Goal: Information Seeking & Learning: Learn about a topic

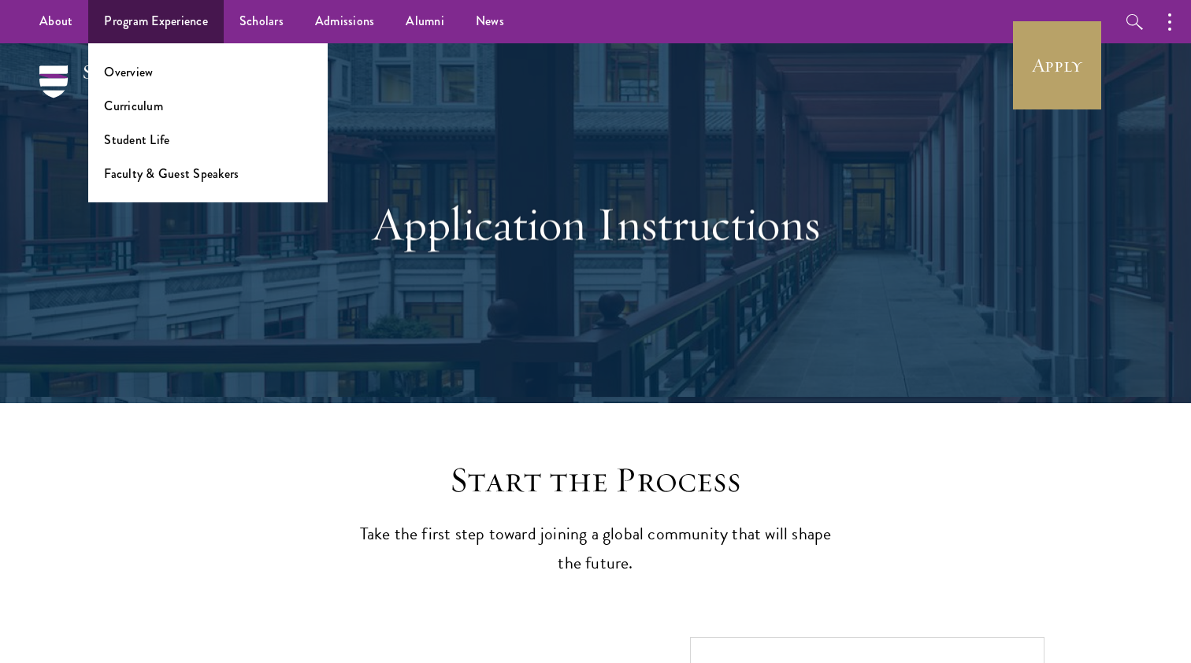
click at [170, 26] on link "Program Experience" at bounding box center [155, 21] width 135 height 43
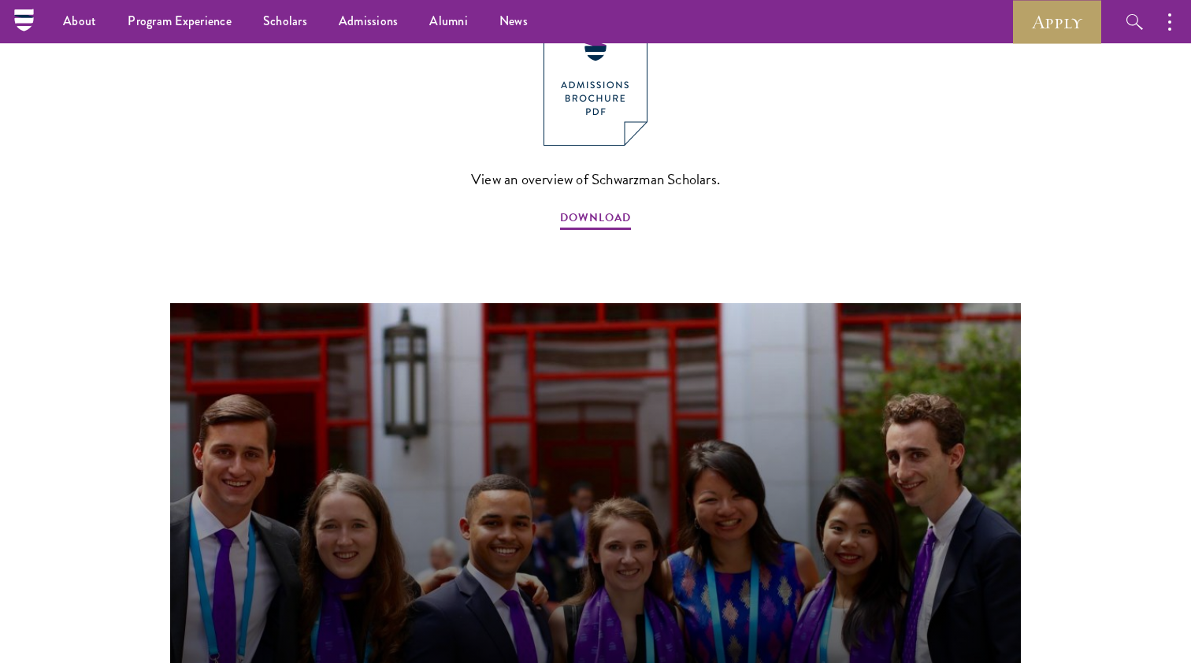
scroll to position [1299, 0]
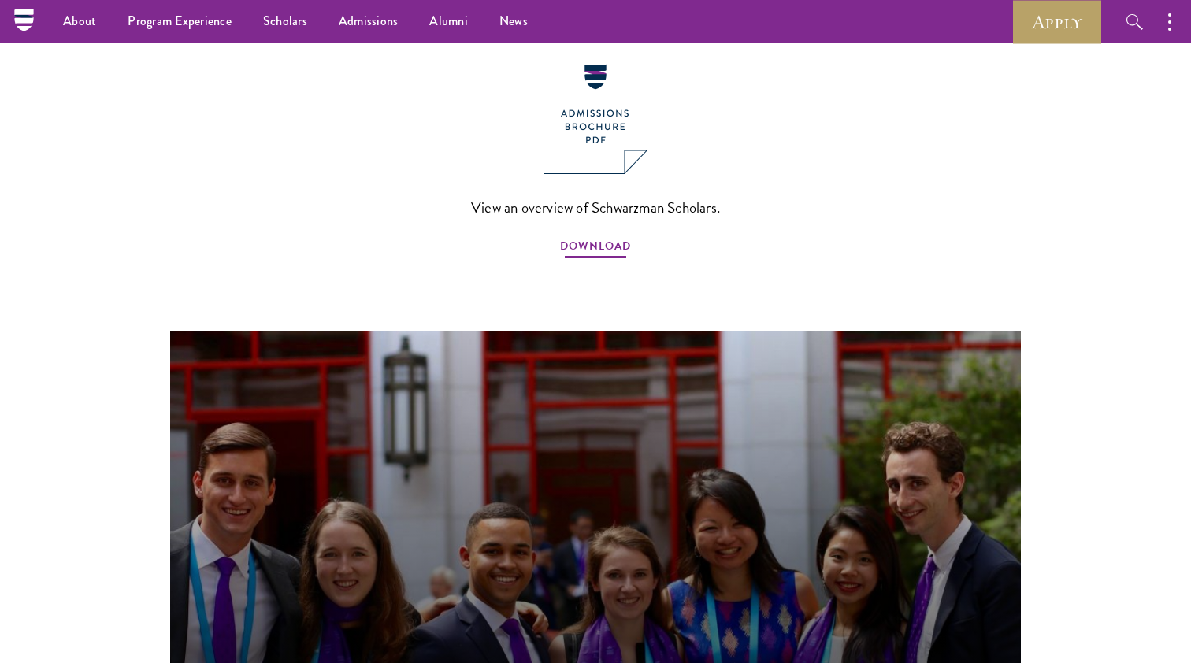
click at [605, 236] on span "DOWNLOAD" at bounding box center [595, 248] width 71 height 24
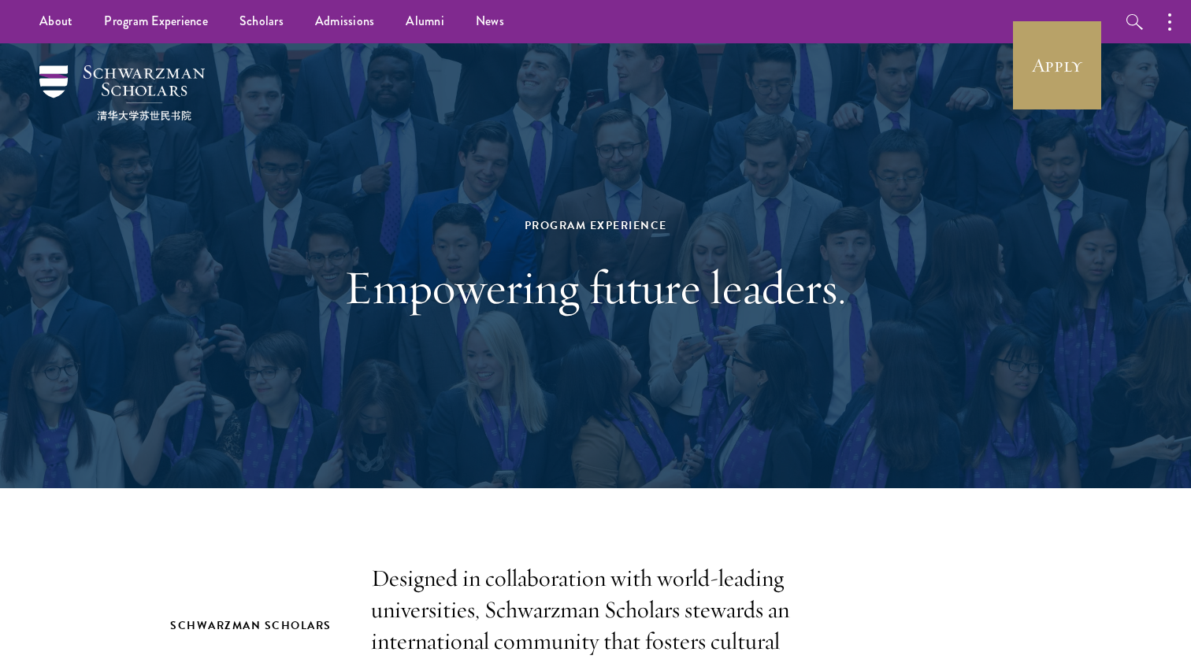
scroll to position [0, 0]
click at [1065, 58] on link "Apply" at bounding box center [1057, 65] width 88 height 88
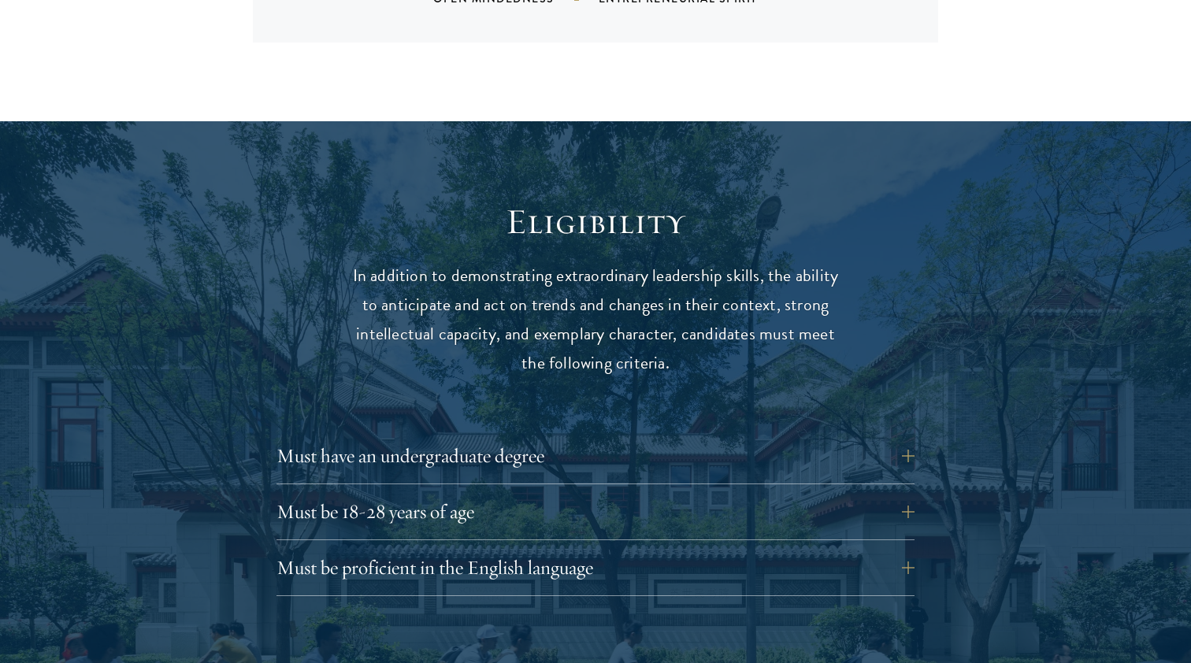
scroll to position [1907, 0]
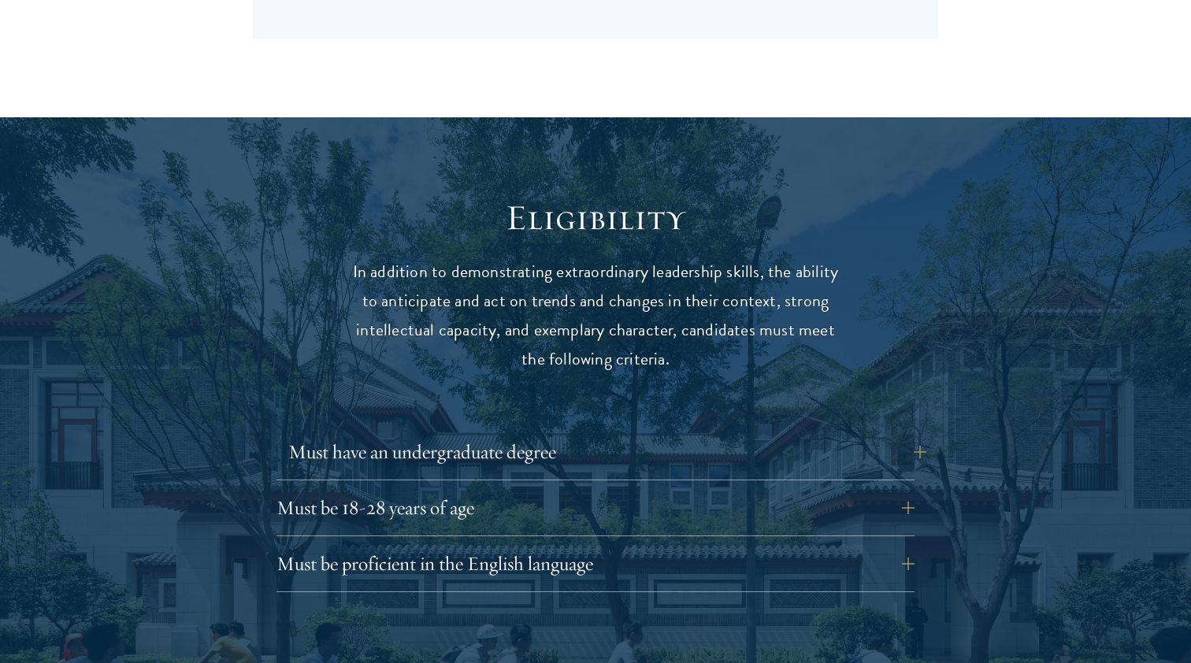
click at [624, 433] on button "Must have an undergraduate degree" at bounding box center [607, 452] width 638 height 38
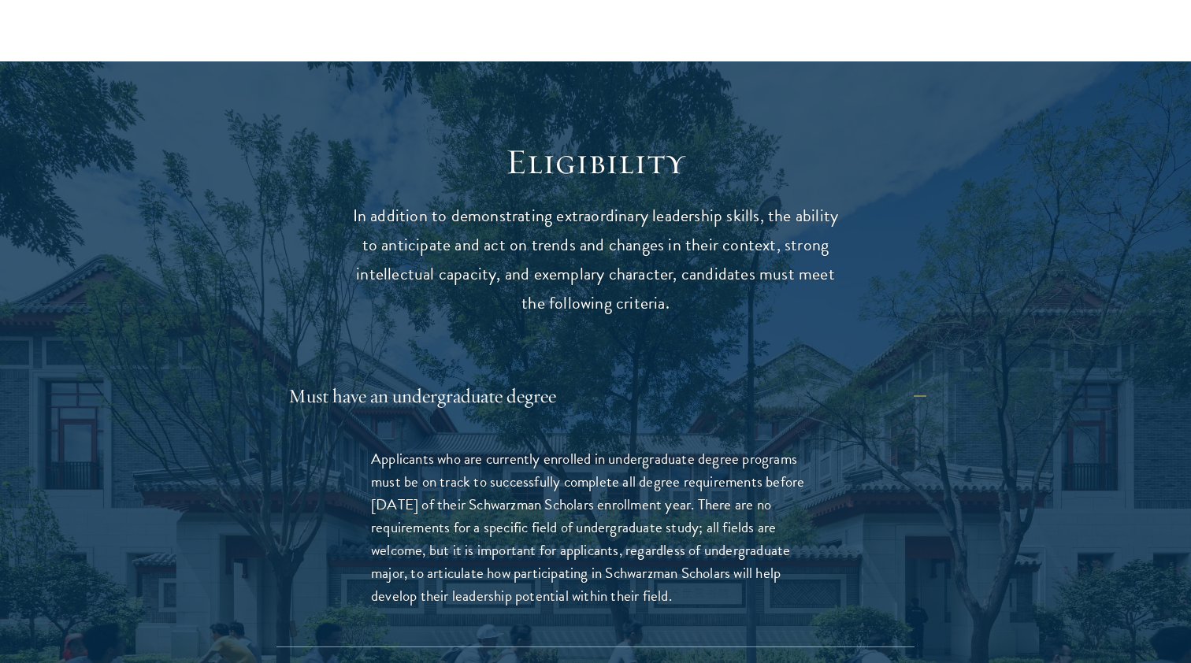
scroll to position [1978, 0]
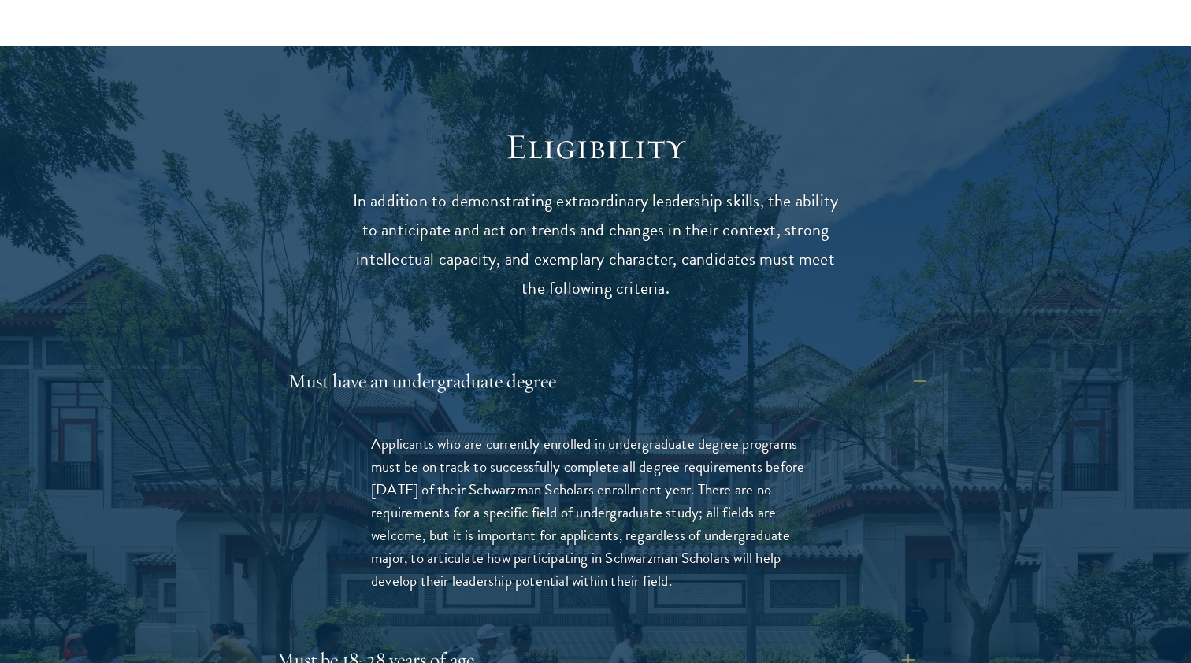
click at [611, 362] on button "Must have an undergraduate degree" at bounding box center [607, 381] width 638 height 38
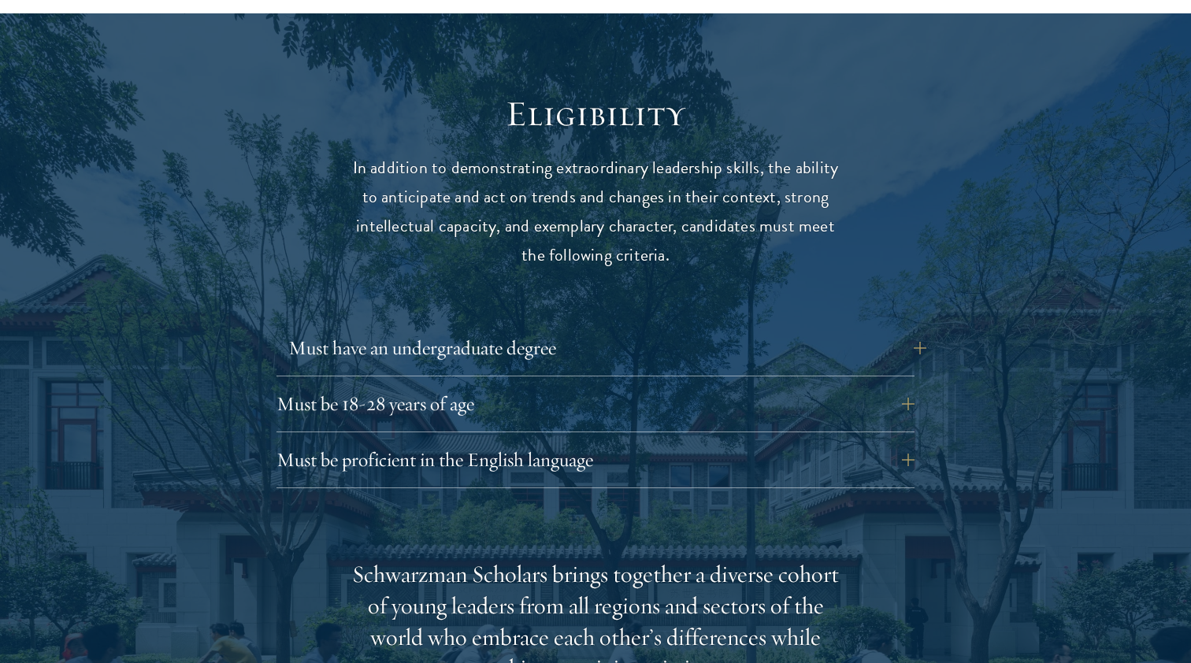
scroll to position [2014, 0]
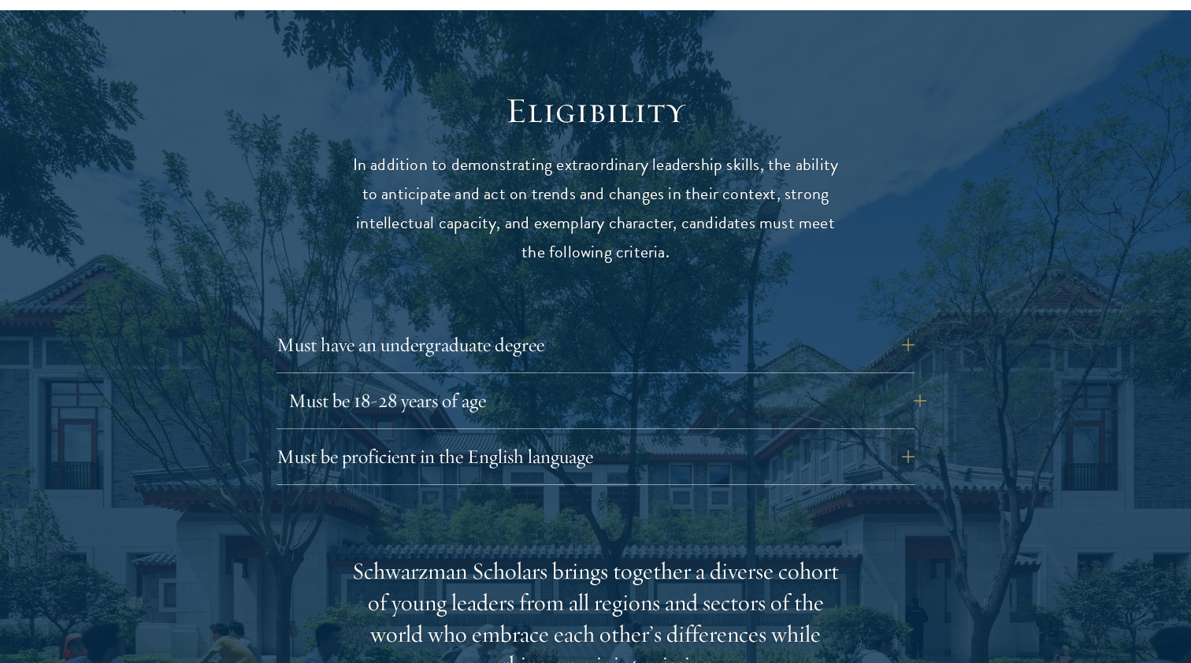
click at [553, 382] on button "Must be 18-28 years of age" at bounding box center [607, 401] width 638 height 38
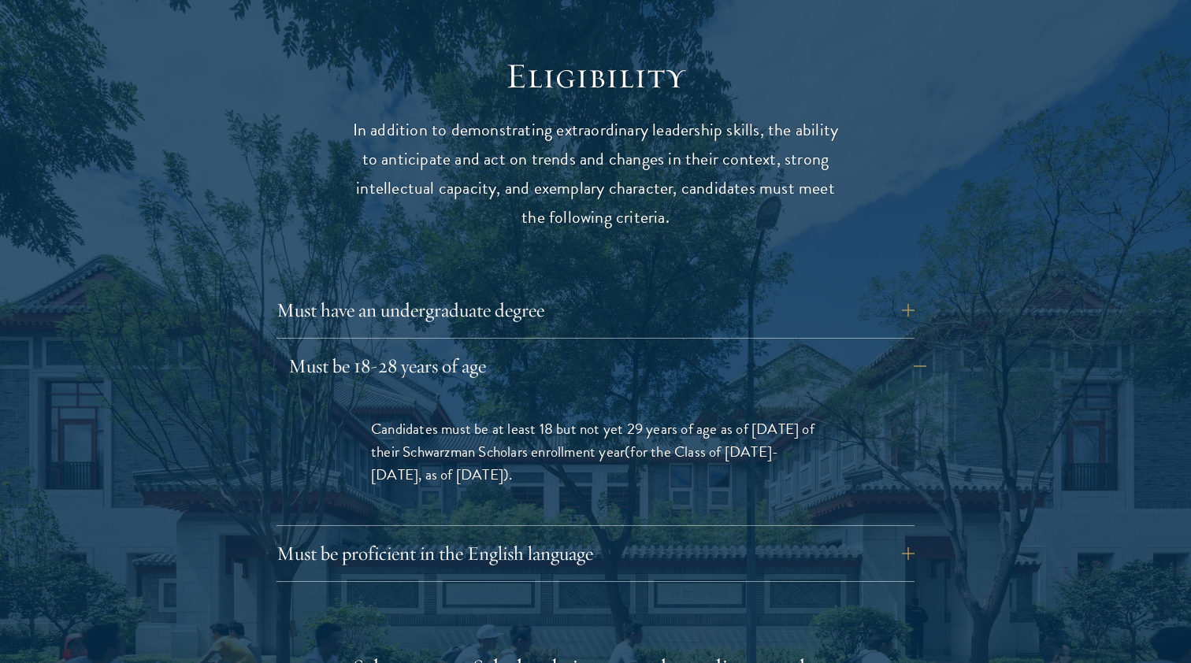
scroll to position [2051, 0]
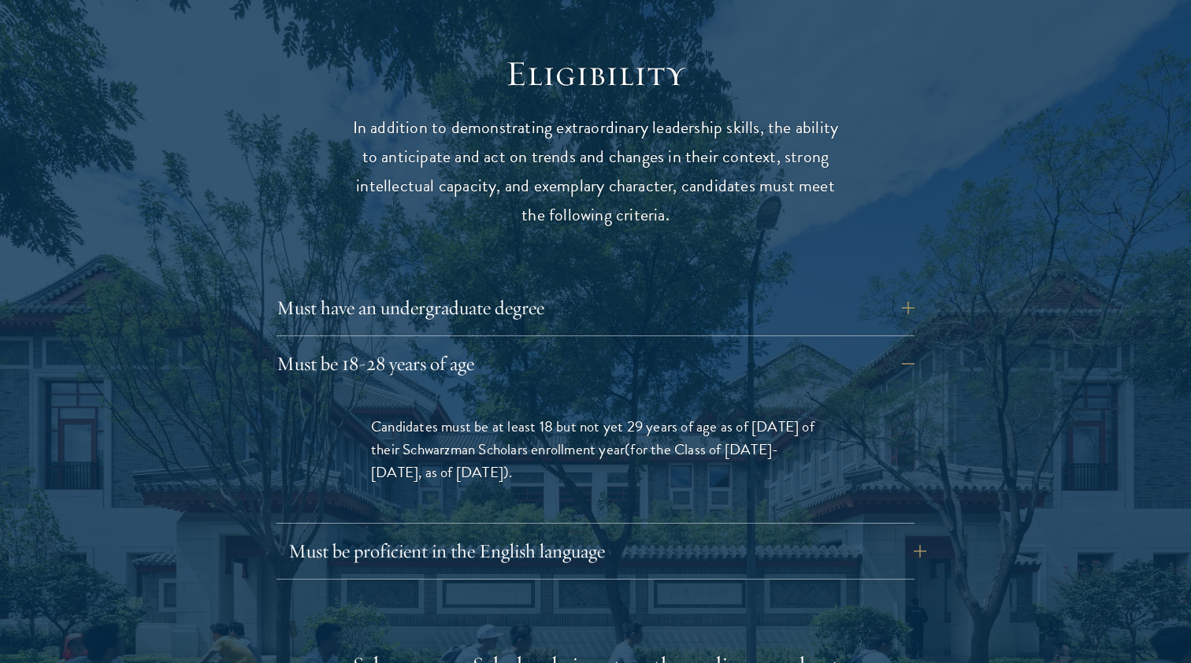
click at [498, 532] on button "Must be proficient in the English language" at bounding box center [607, 551] width 638 height 38
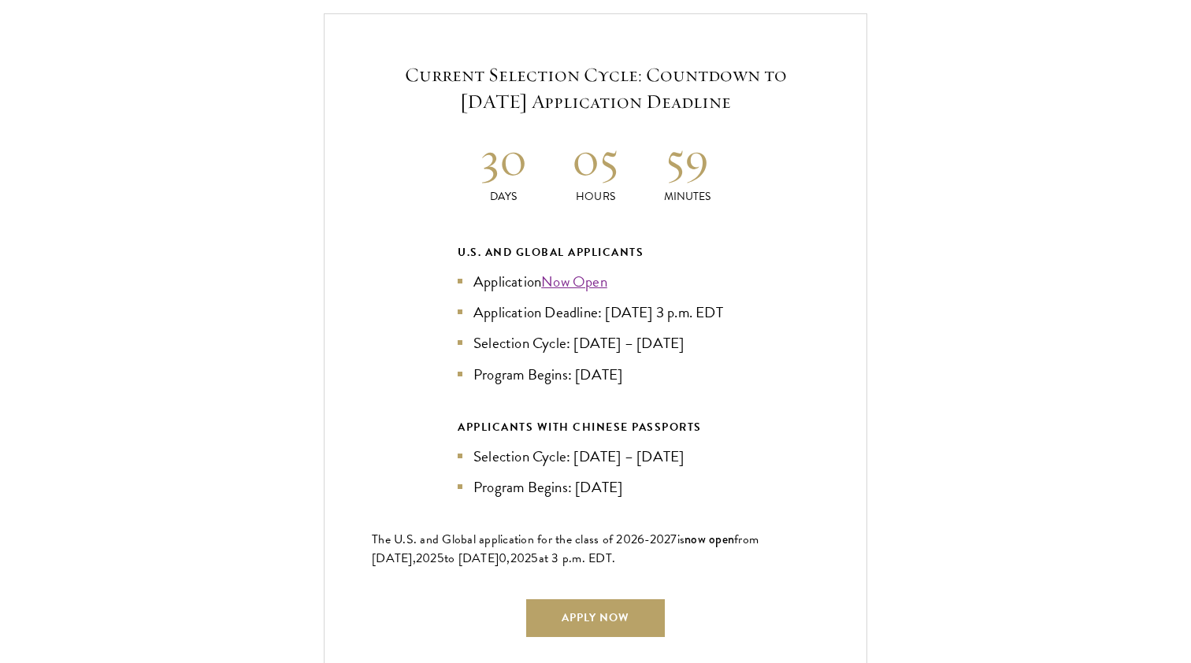
scroll to position [3827, 0]
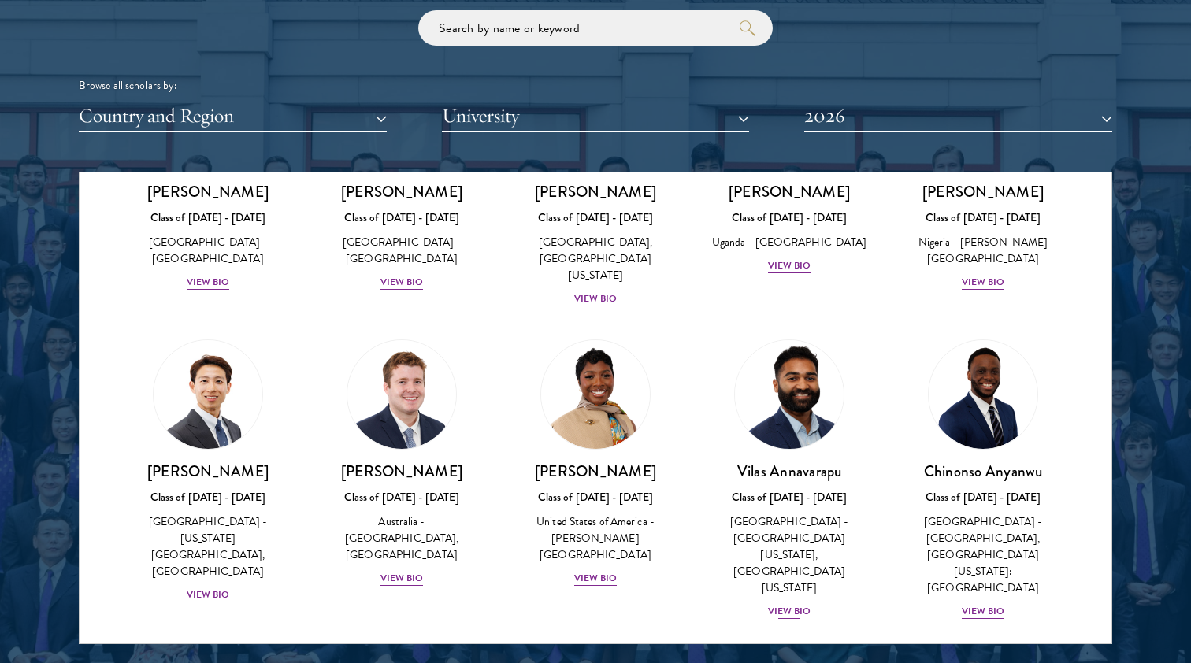
scroll to position [502, 0]
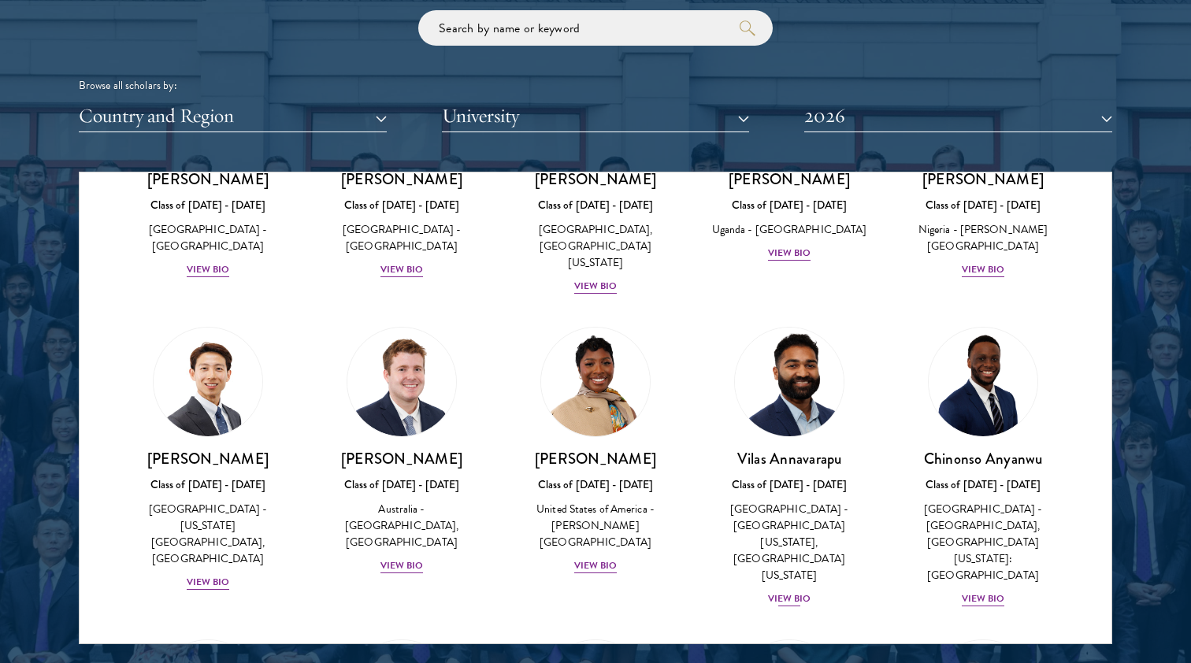
click at [788, 591] on div "View Bio" at bounding box center [789, 598] width 43 height 15
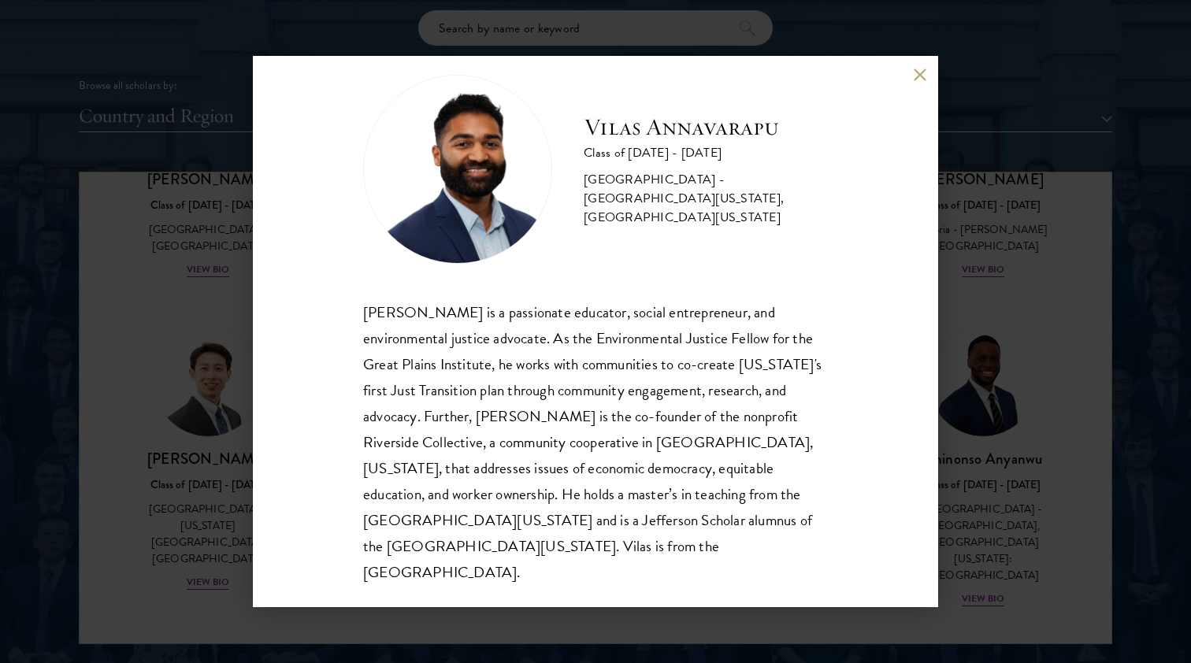
scroll to position [28, 0]
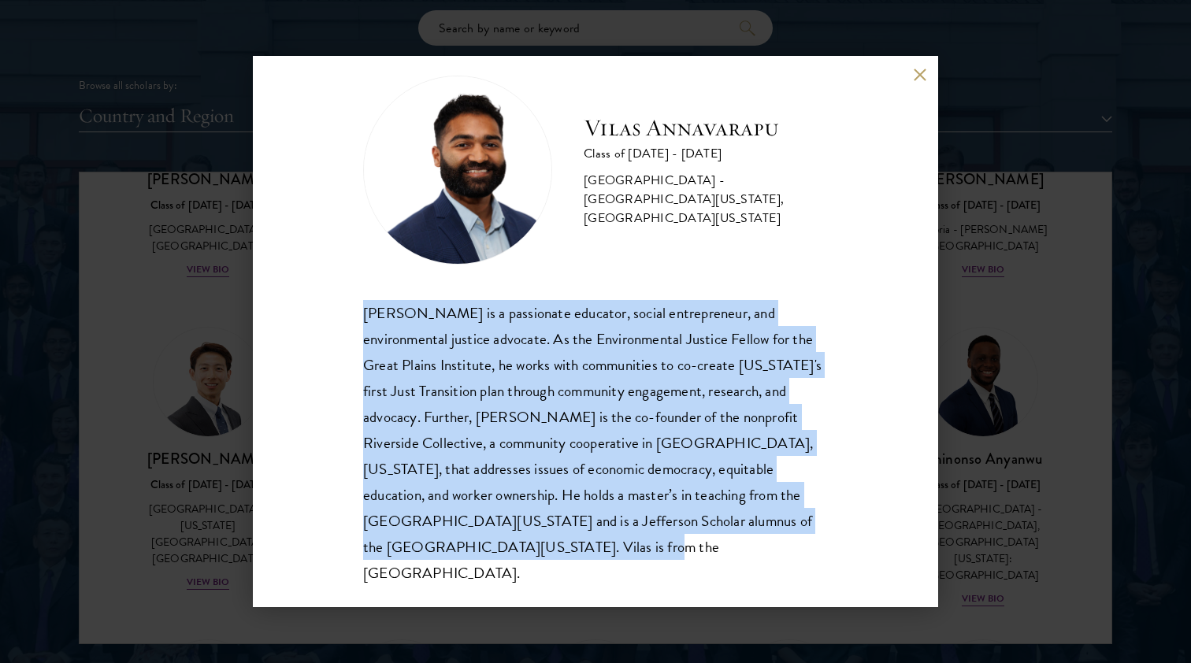
drag, startPoint x: 461, startPoint y: 548, endPoint x: 354, endPoint y: 320, distance: 252.5
click at [354, 320] on div "Vilas Annavarapu Class of 2025 - 2026 United States of America - University of …" at bounding box center [595, 331] width 685 height 551
copy div "Vilas Annavarapu is a passionate educator, social entrepreneur, and environment…"
click at [915, 73] on button at bounding box center [919, 74] width 13 height 13
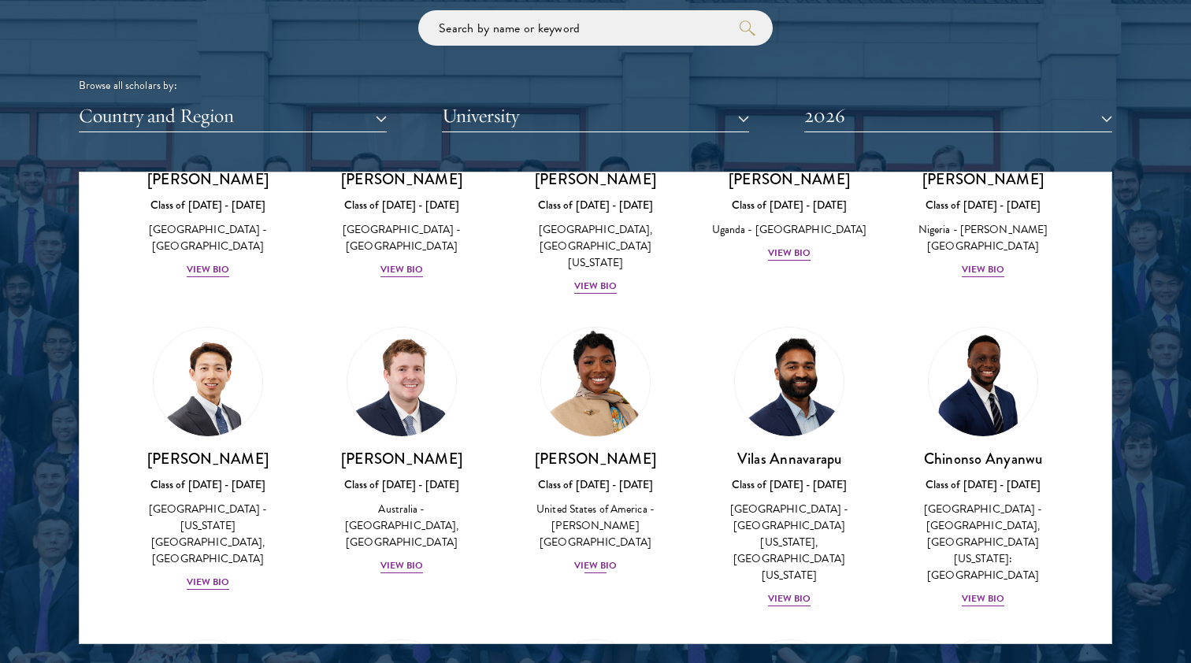
click at [603, 515] on div "Amara Anigbo Class of 2025 - 2026 United States of America - Dickinson College …" at bounding box center [595, 512] width 162 height 126
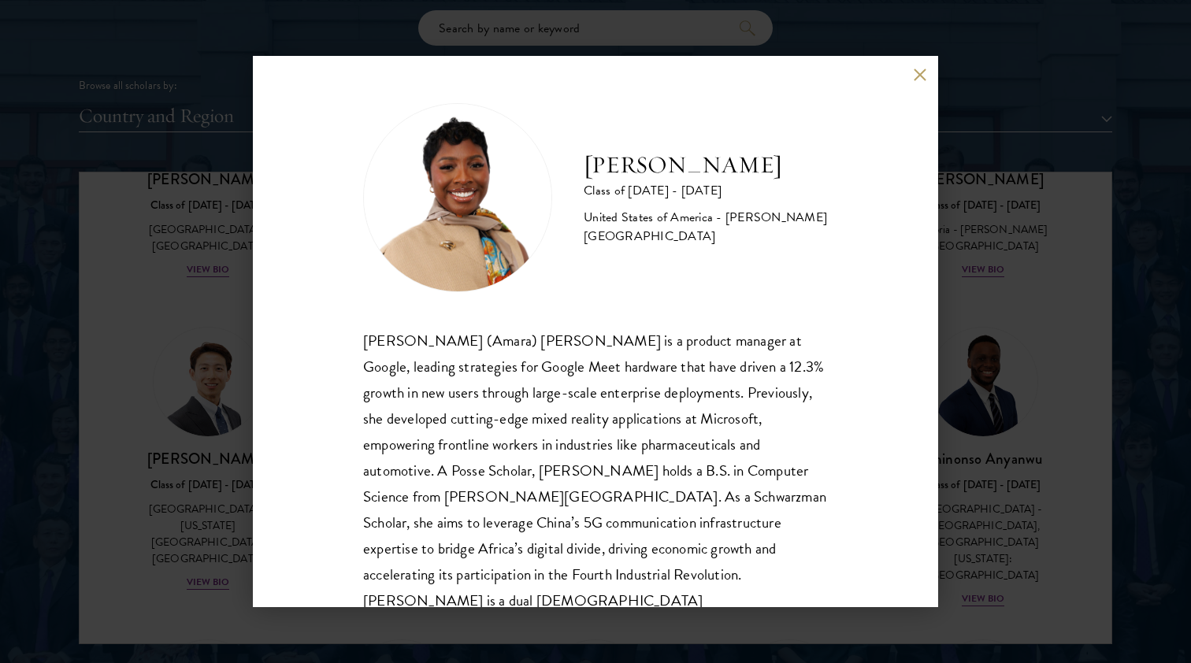
click at [1008, 380] on div "Amara Anigbo Class of 2025 - 2026 United States of America - Dickinson College …" at bounding box center [595, 331] width 1191 height 663
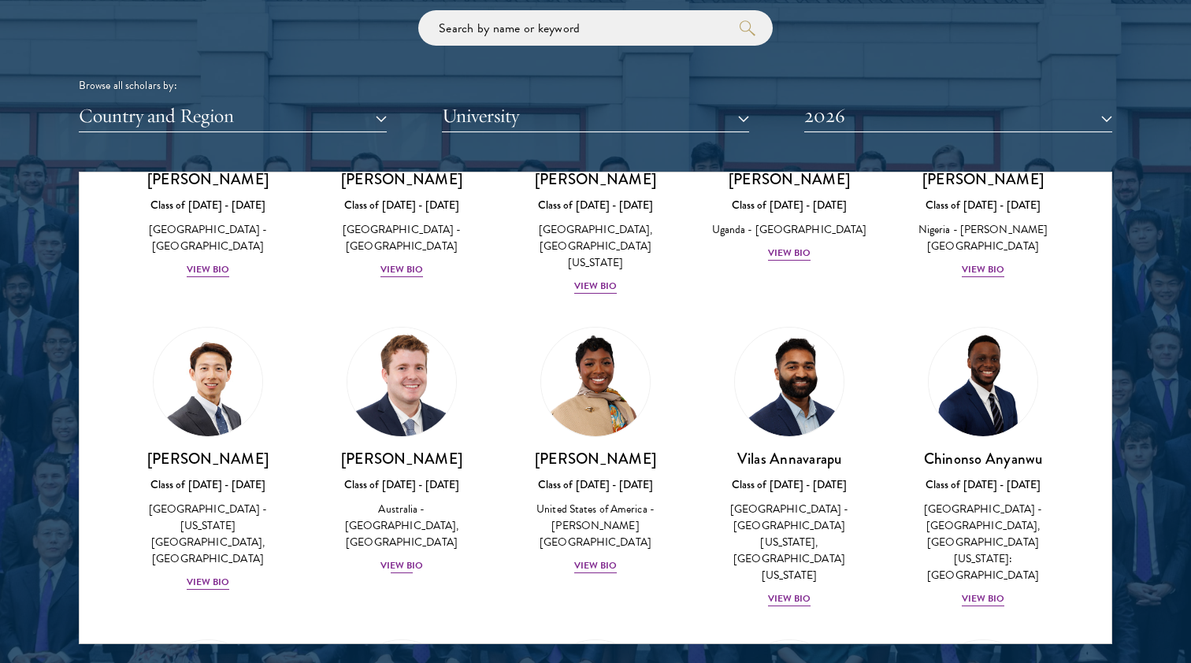
click at [403, 558] on div "View Bio" at bounding box center [401, 565] width 43 height 15
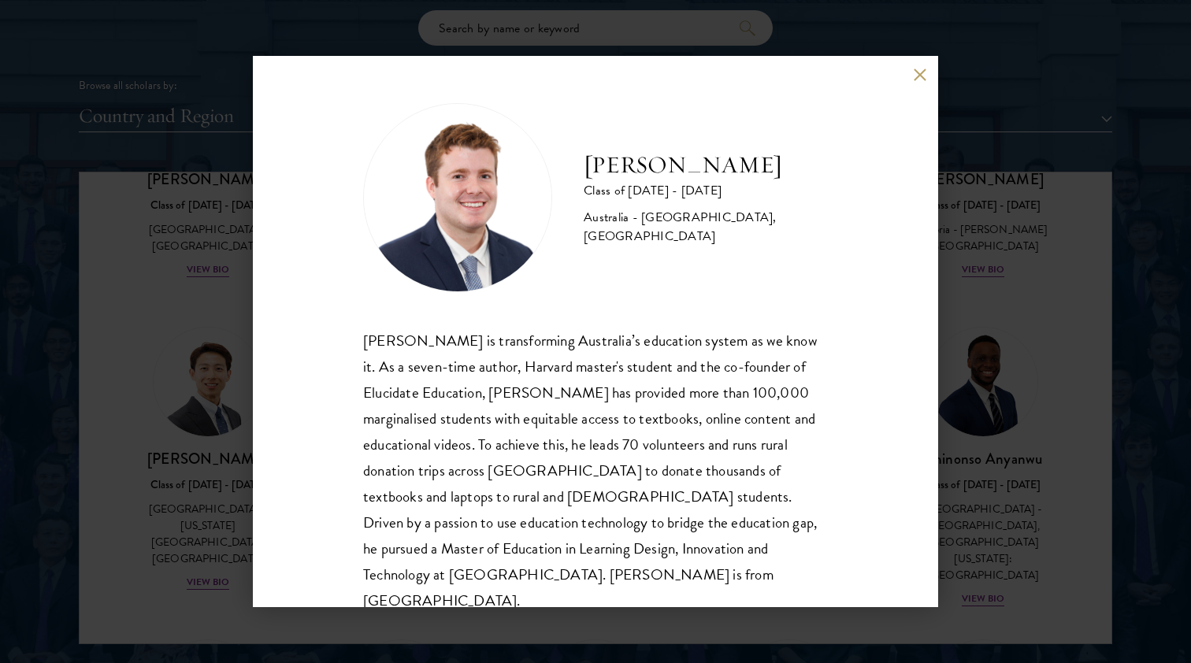
click at [1014, 409] on div "Jack Anderson Class of 2025 - 2026 Australia - University of Western Australia,…" at bounding box center [595, 331] width 1191 height 663
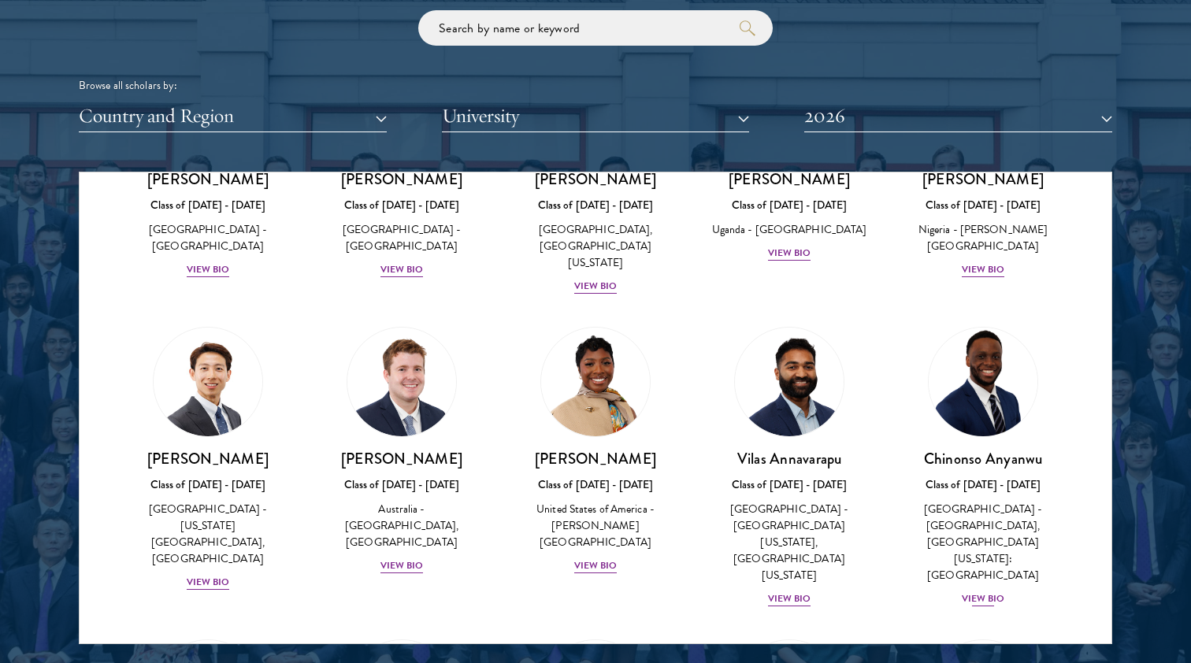
click at [988, 535] on div "Chinonso Anyanwu Class of 2025 - 2026 United States of America - Rutgers, The S…" at bounding box center [983, 528] width 162 height 159
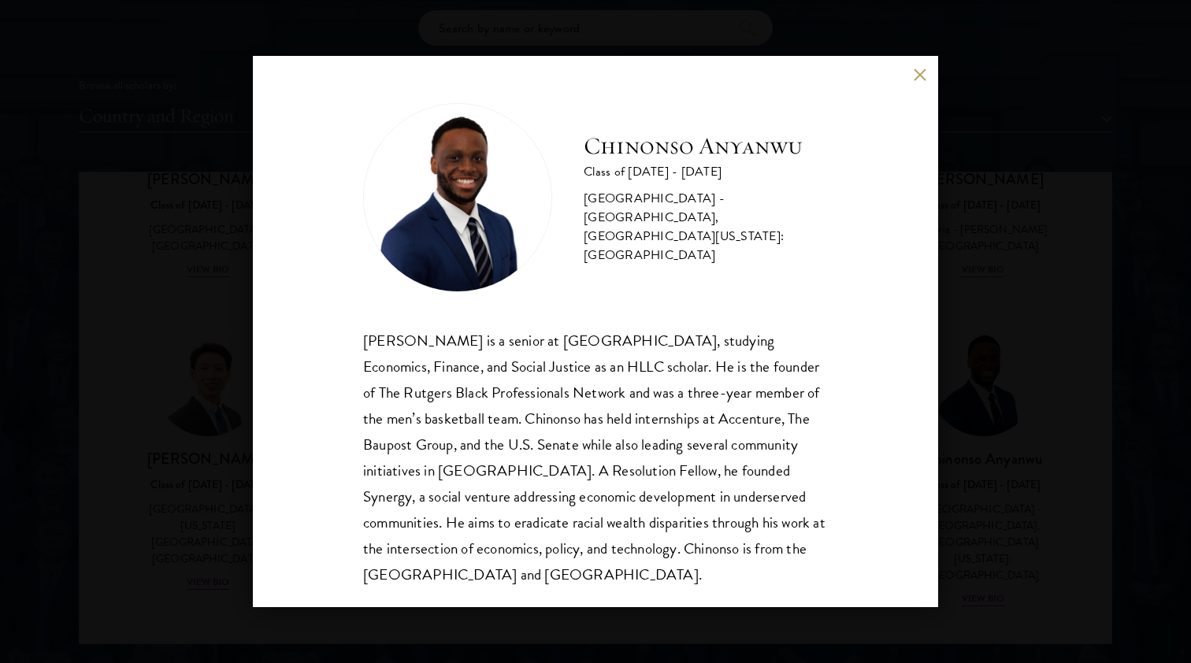
click at [1042, 409] on div "Chinonso Anyanwu Class of 2025 - 2026 United States of America - Rutgers, The S…" at bounding box center [595, 331] width 1191 height 663
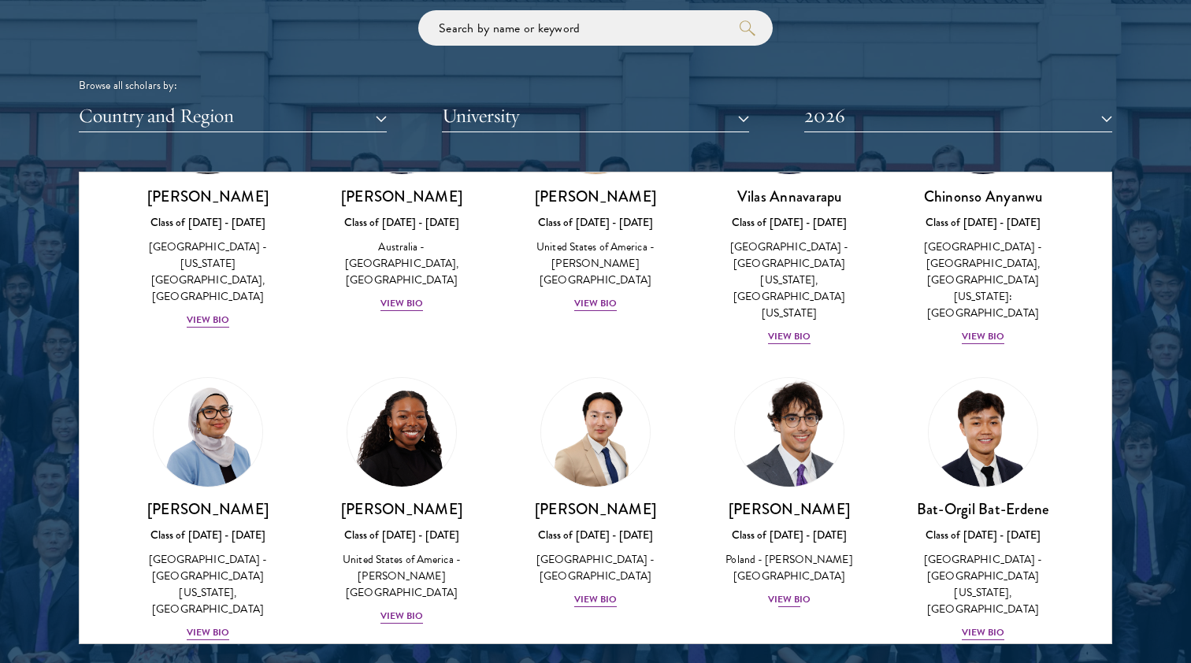
scroll to position [781, 0]
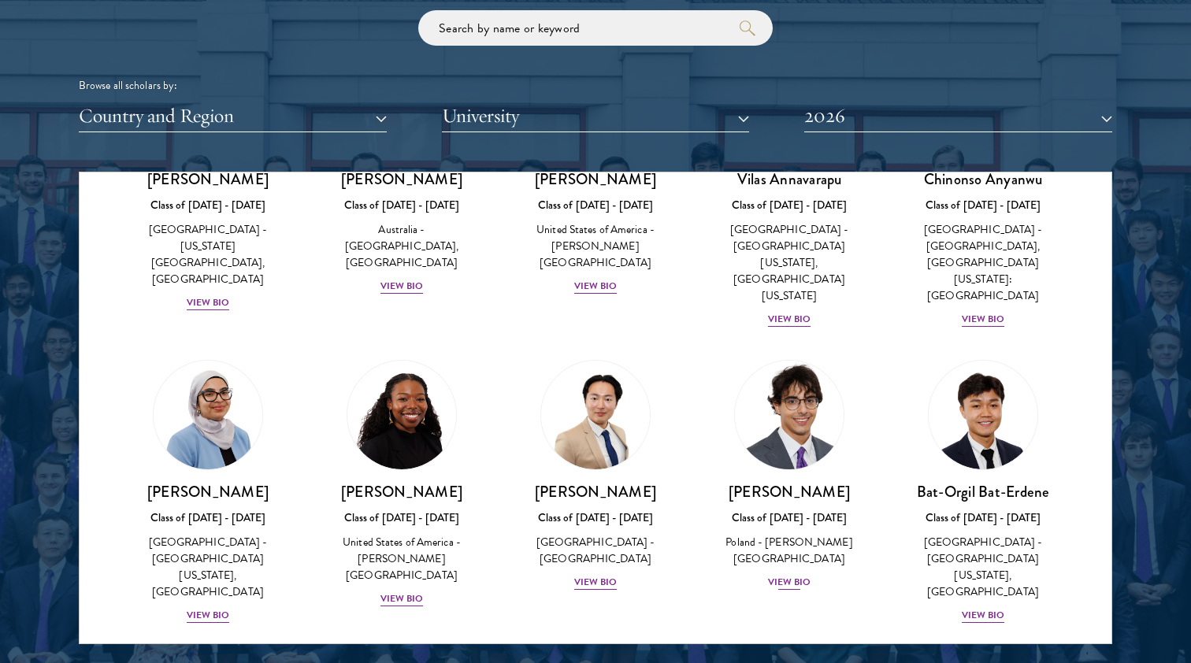
click at [787, 575] on div "View Bio" at bounding box center [789, 582] width 43 height 15
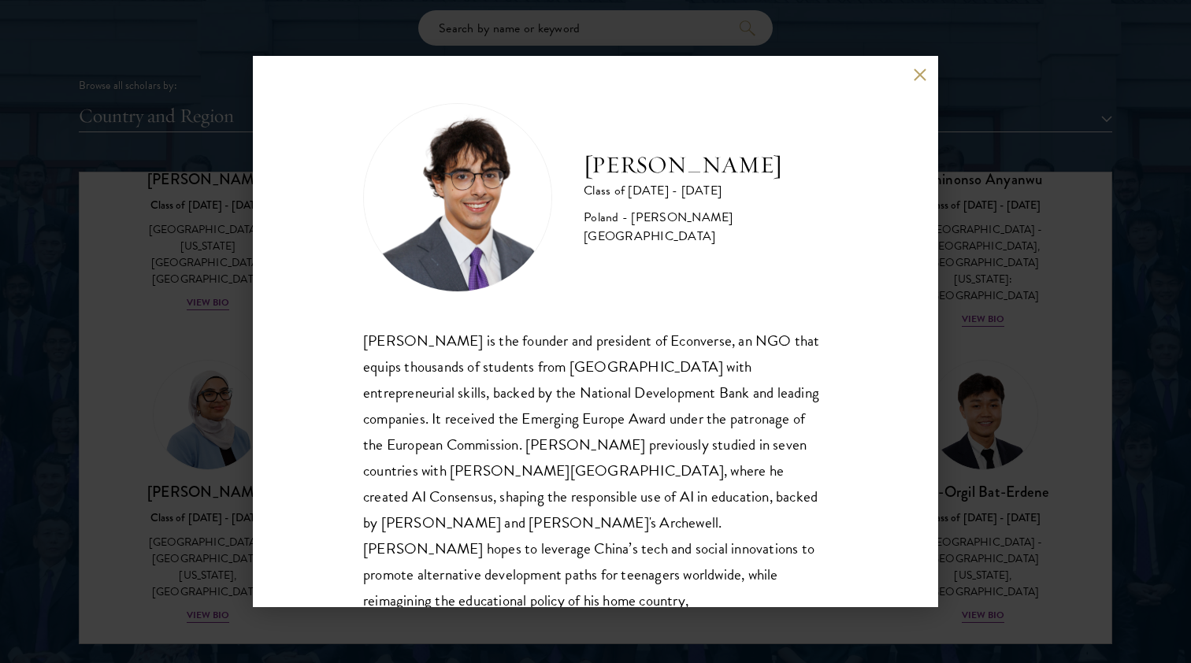
click at [963, 419] on div "Jan Bartkowiak Class of 2025 - 2026 Poland - Minerva University Jan Bartkowiak …" at bounding box center [595, 331] width 1191 height 663
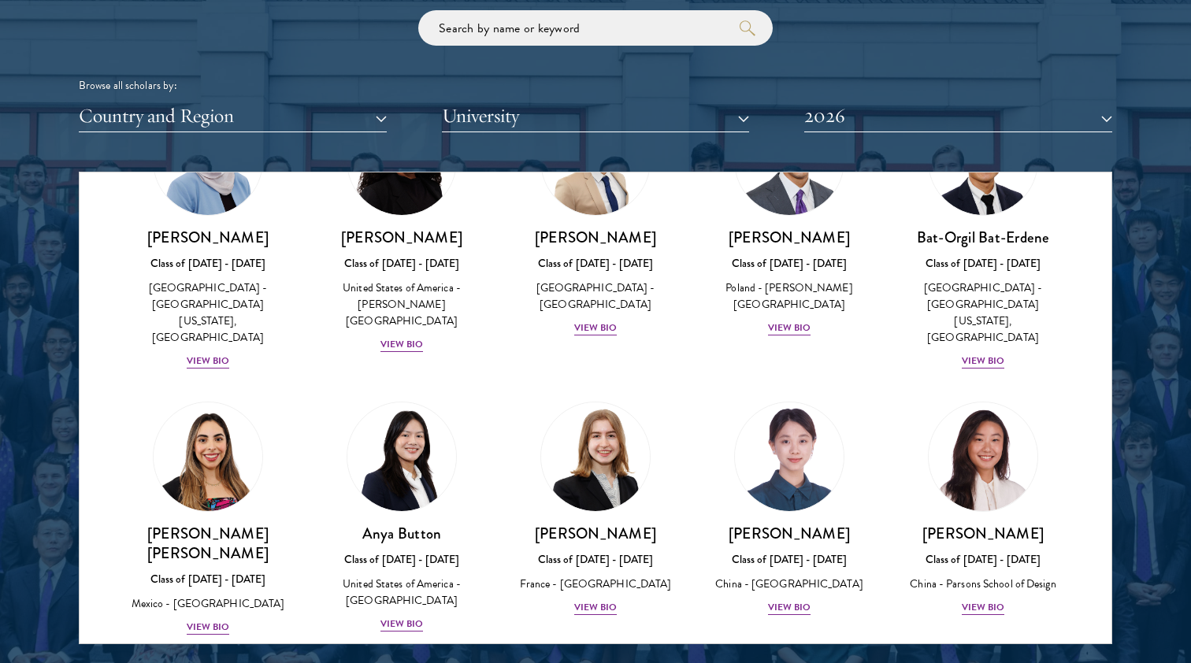
scroll to position [1056, 0]
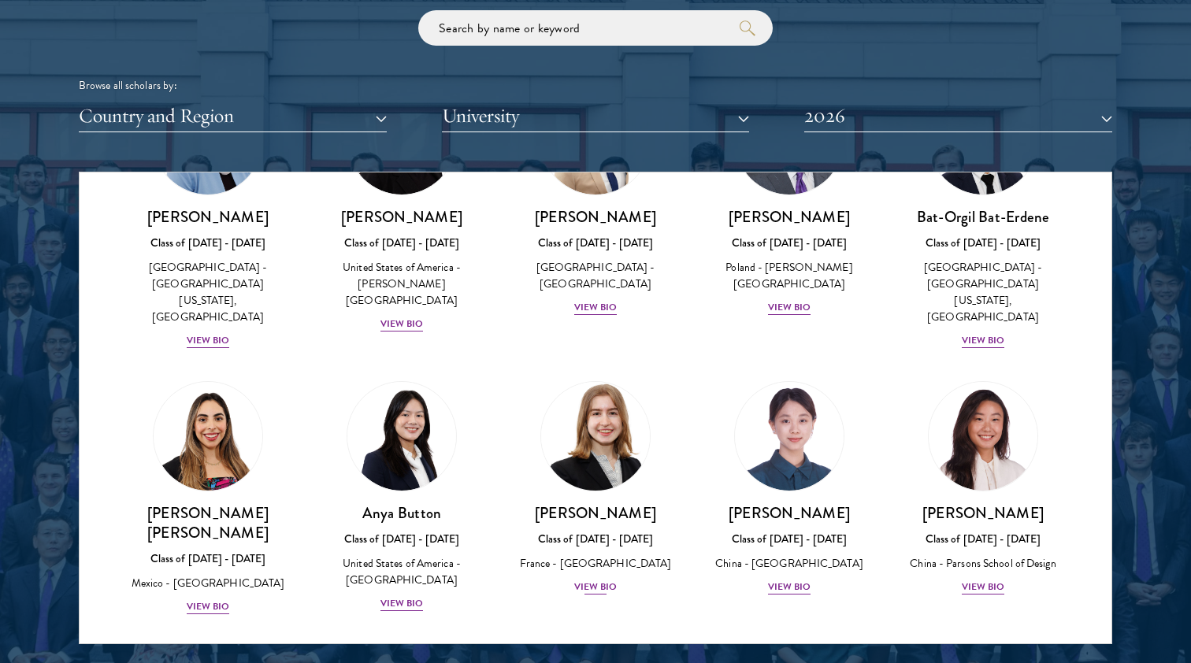
click at [596, 580] on div "View Bio" at bounding box center [595, 587] width 43 height 15
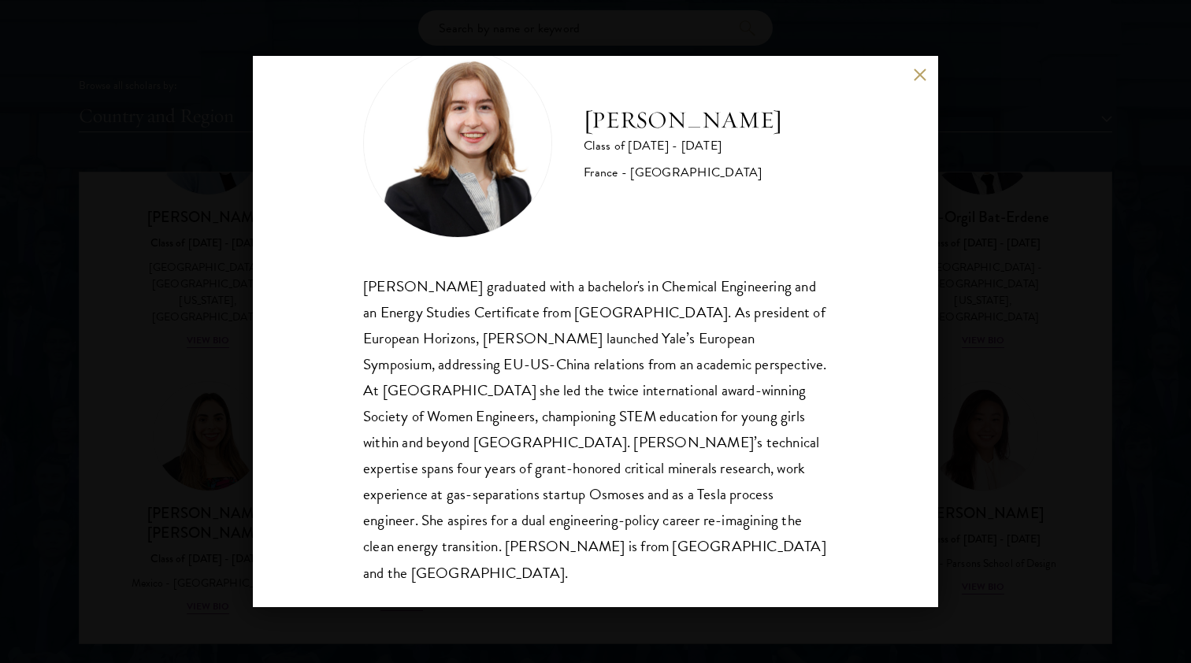
scroll to position [54, 0]
click at [988, 421] on div "Anne-Amélie Campant Class of 2025 - 2026 France - Yale University Anne-Amélie C…" at bounding box center [595, 331] width 1191 height 663
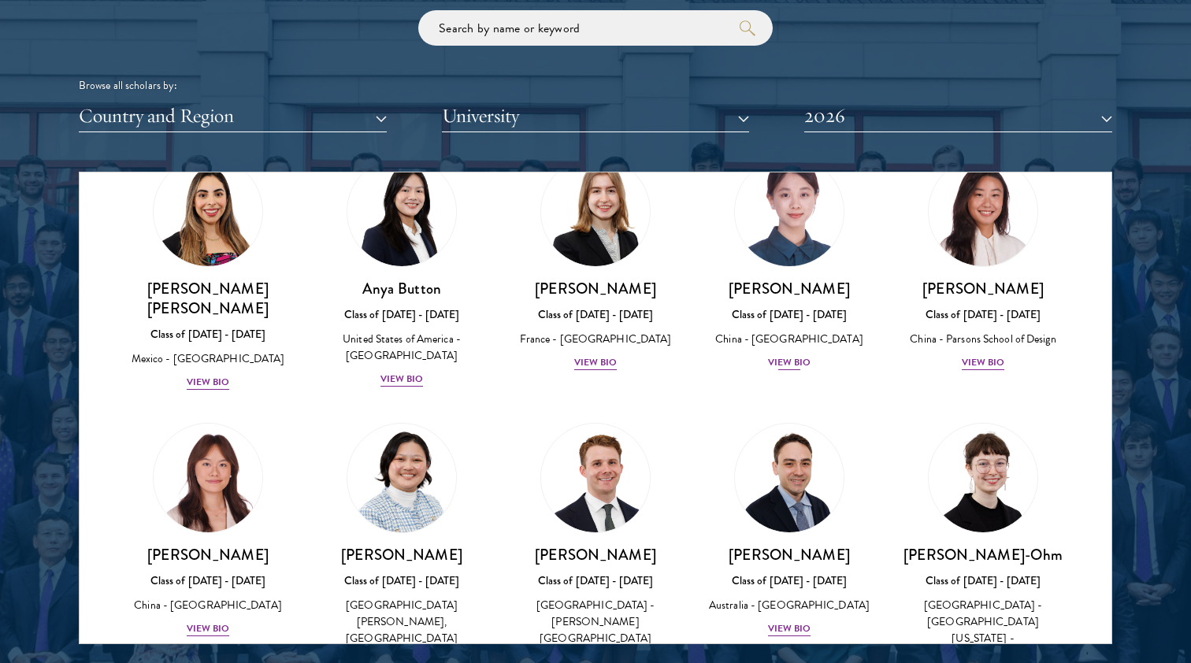
scroll to position [1310, 0]
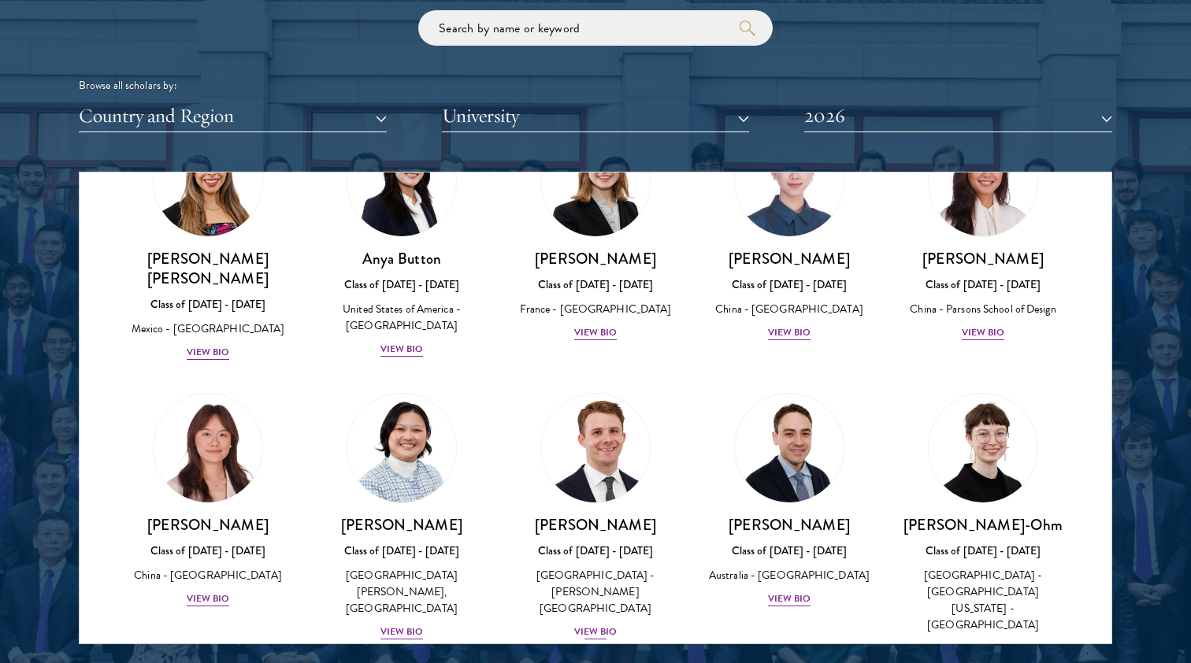
click at [602, 624] on div "View Bio" at bounding box center [595, 631] width 43 height 15
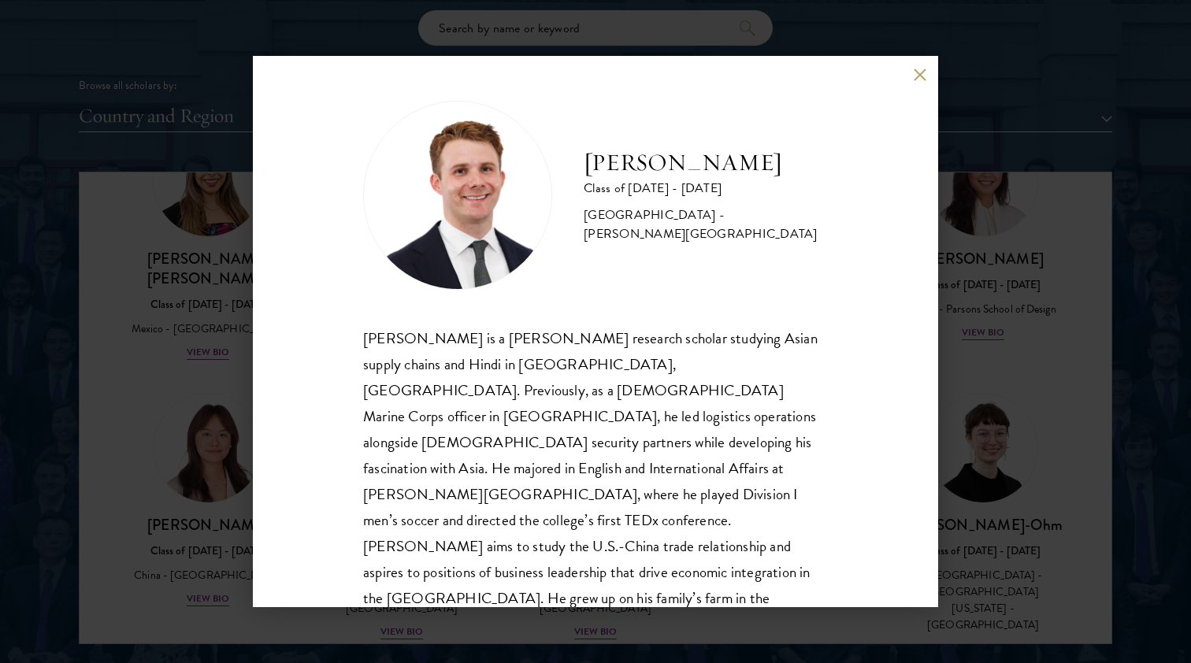
scroll to position [2, 0]
click at [1010, 435] on div "Chandler Compton Class of 2025 - 2026 United States of America - Wofford Colleg…" at bounding box center [595, 331] width 1191 height 663
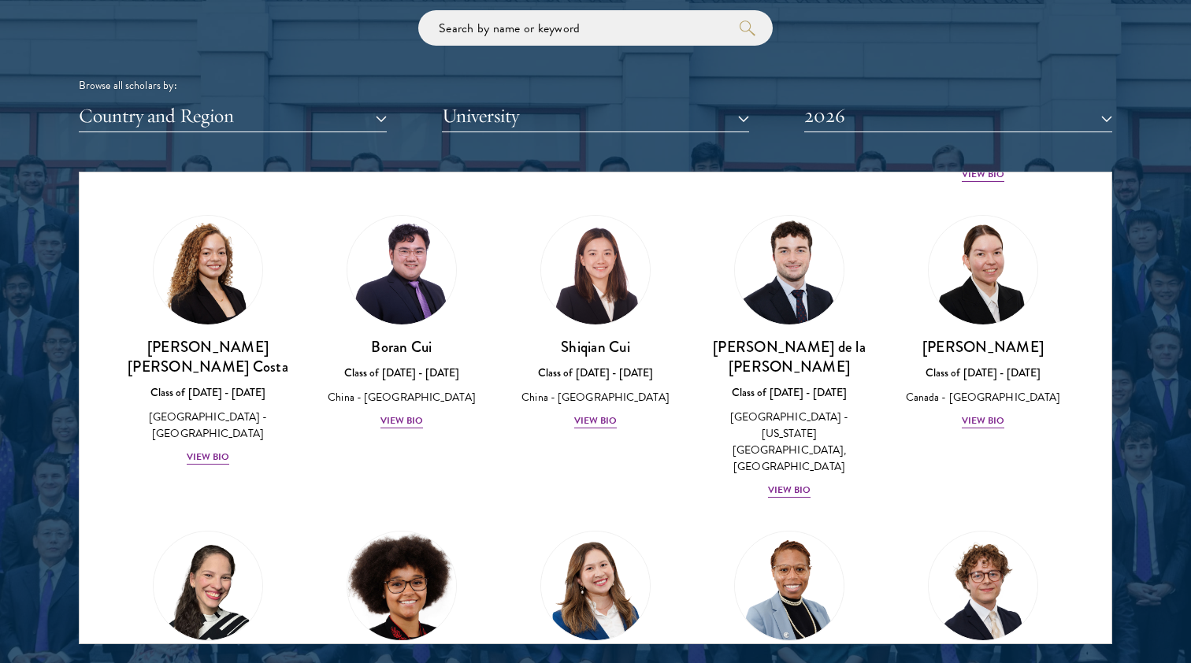
scroll to position [1802, 0]
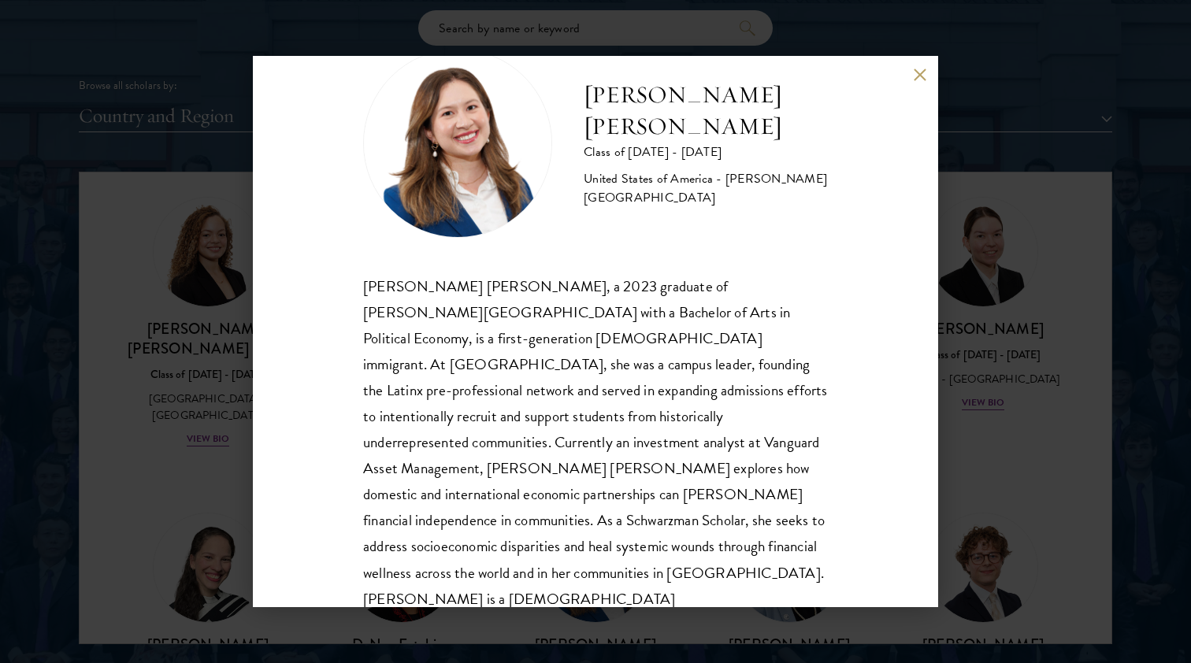
scroll to position [54, 0]
click at [919, 76] on button at bounding box center [919, 74] width 13 height 13
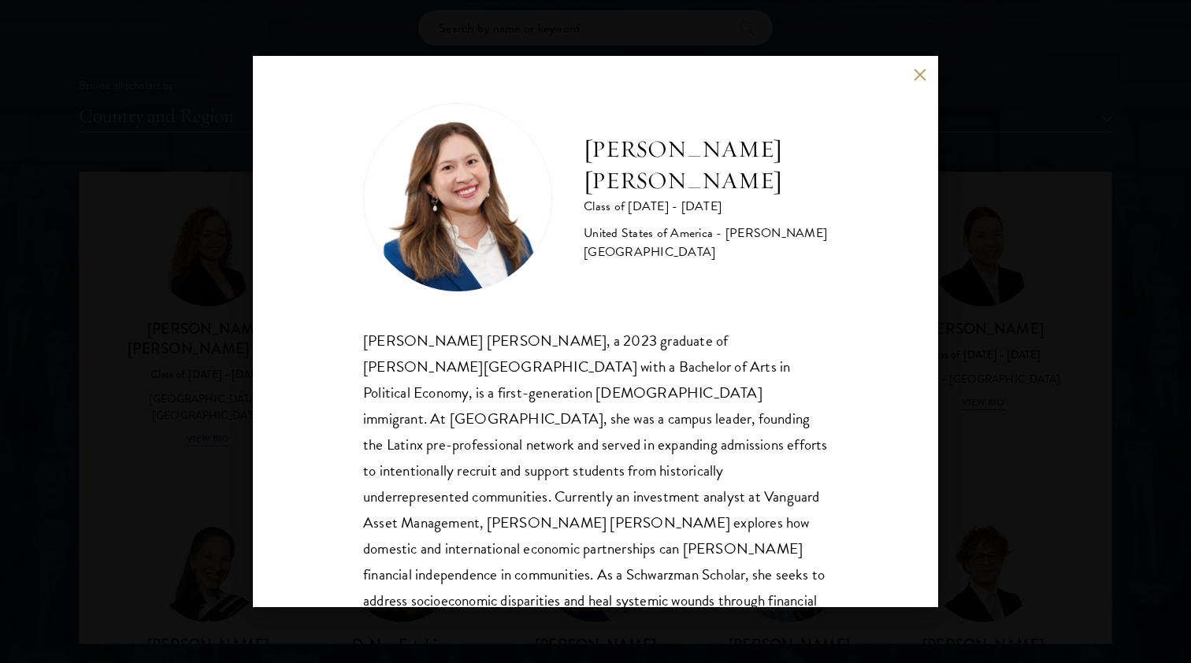
click at [1005, 356] on div "Maria Fernanda Estrada Class of 2025 - 2026 United States of America - Williams…" at bounding box center [595, 331] width 1191 height 663
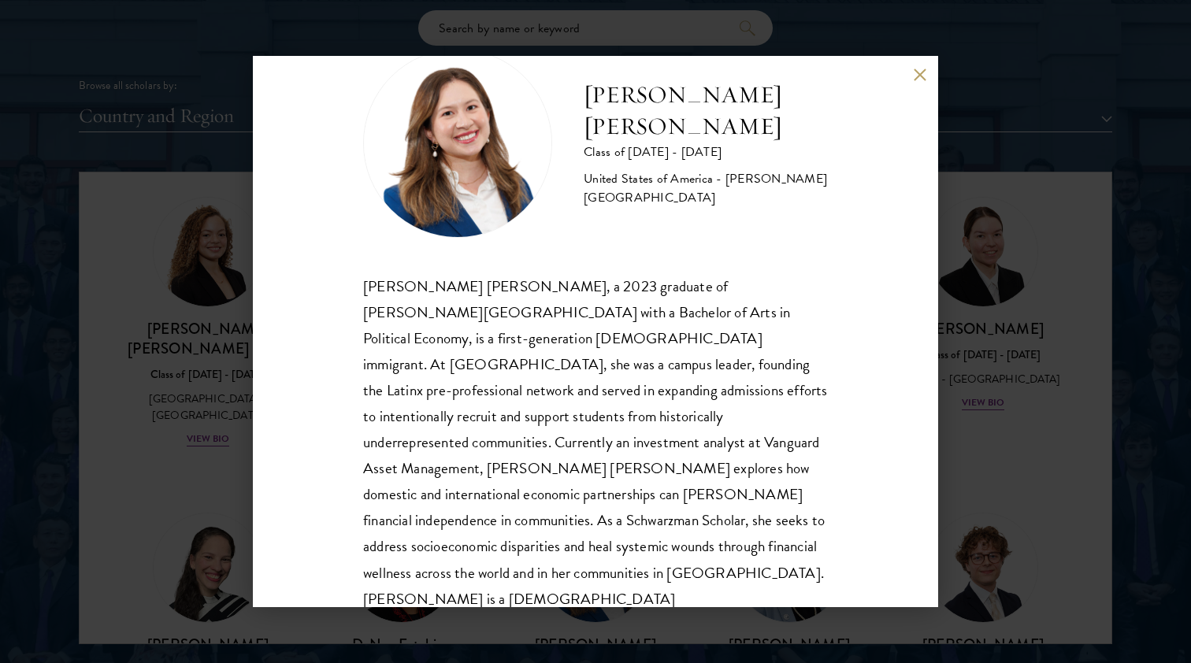
scroll to position [54, 0]
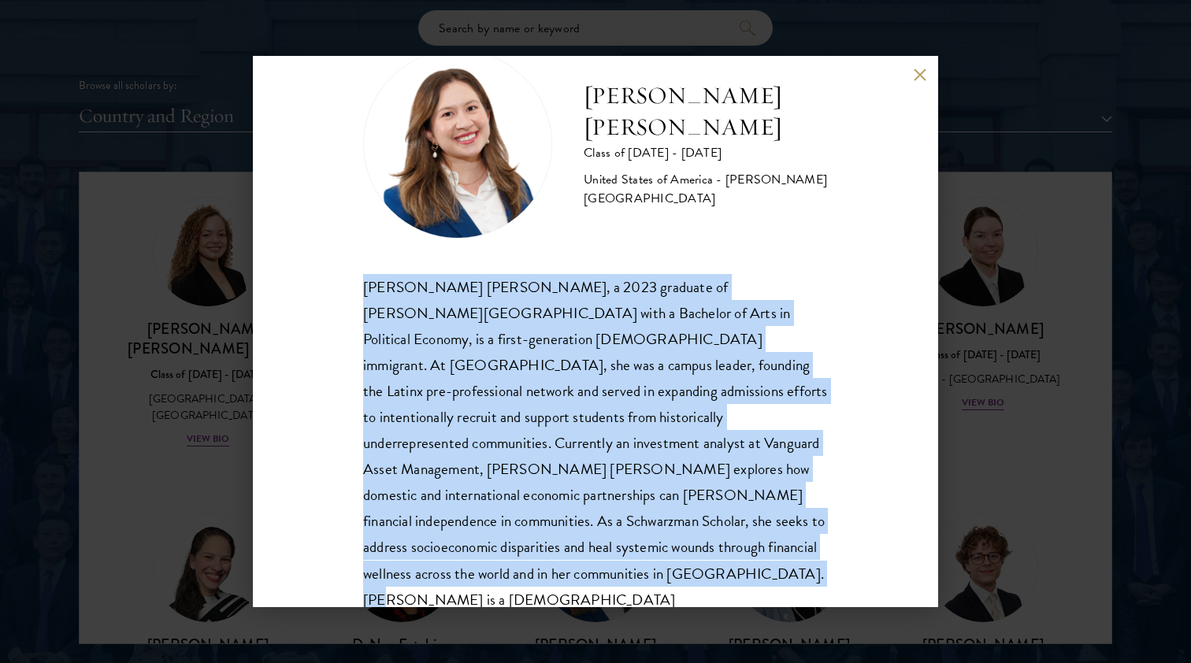
drag, startPoint x: 740, startPoint y: 540, endPoint x: 316, endPoint y: 290, distance: 492.8
click at [316, 290] on div "Maria Fernanda Estrada Class of 2025 - 2026 United States of America - Williams…" at bounding box center [595, 331] width 685 height 551
copy div "Maria Fernanda Estrada, a 2023 graduate of Williams College with a Bachelor of …"
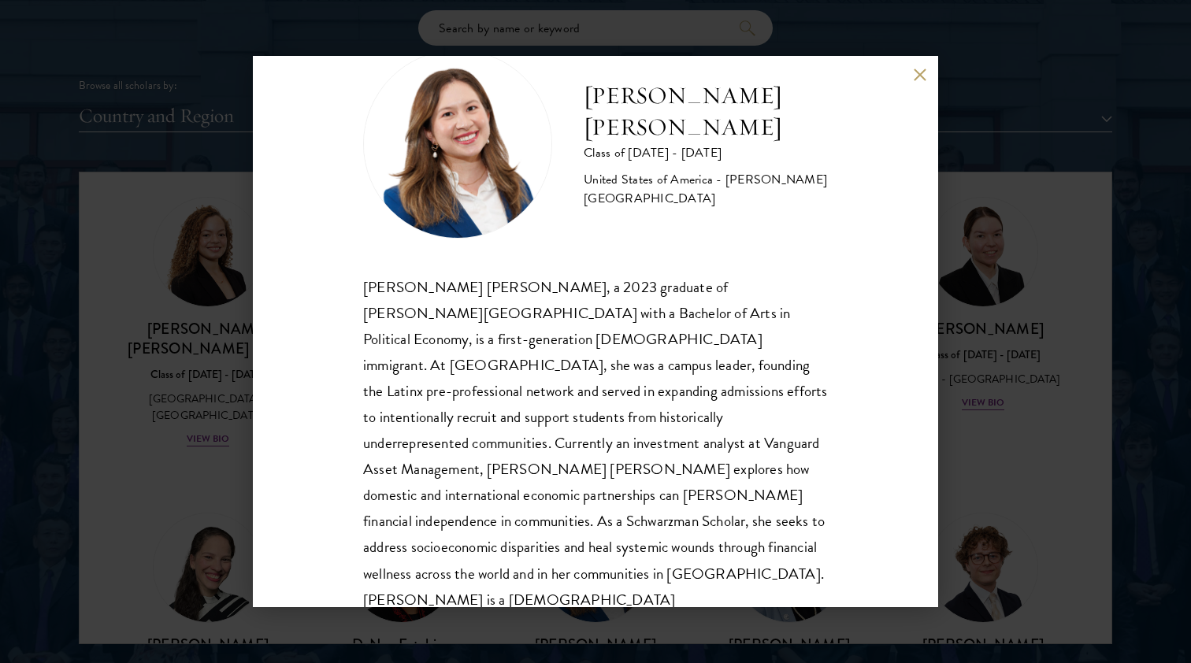
click at [927, 84] on div "Maria Fernanda Estrada Class of 2025 - 2026 United States of America - Williams…" at bounding box center [595, 331] width 685 height 551
click at [921, 78] on button at bounding box center [919, 74] width 13 height 13
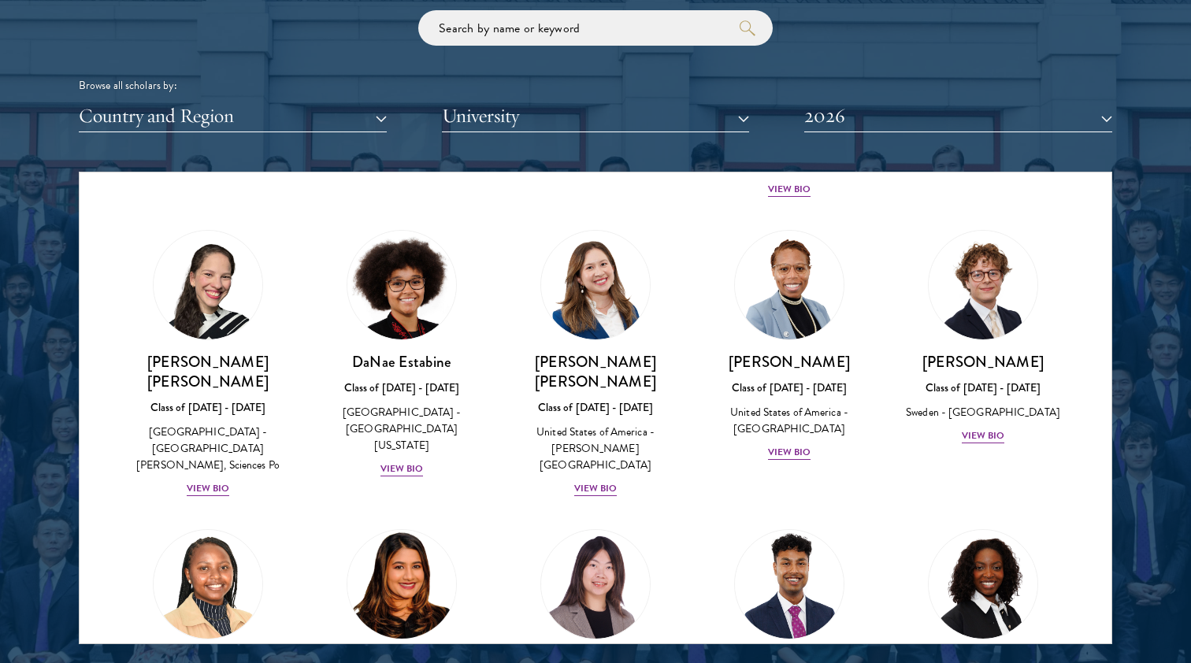
scroll to position [2107, 0]
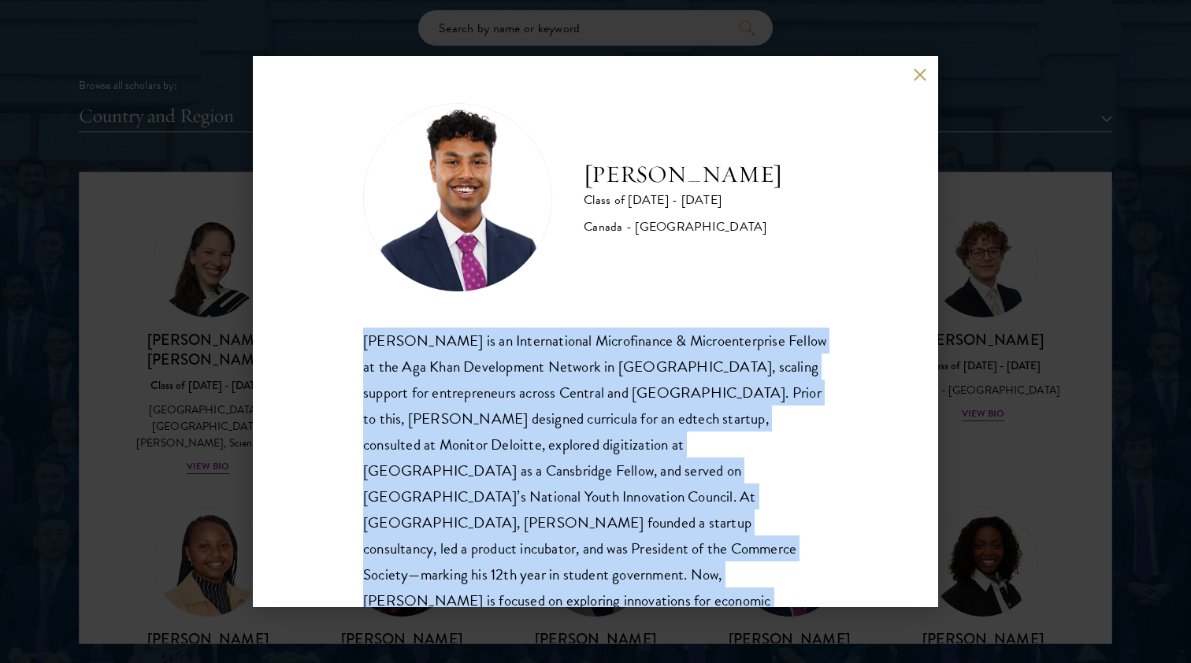
drag, startPoint x: 705, startPoint y: 570, endPoint x: 313, endPoint y: 341, distance: 454.8
click at [313, 341] on div "Mahir Hamid Class of 2025 - 2026 Canada - Queen's University Mahir Hamid is an …" at bounding box center [595, 331] width 685 height 551
copy div "Mahir Hamid is an International Microfinance & Microenterprise Fellow at the Ag…"
click at [921, 76] on button at bounding box center [919, 74] width 13 height 13
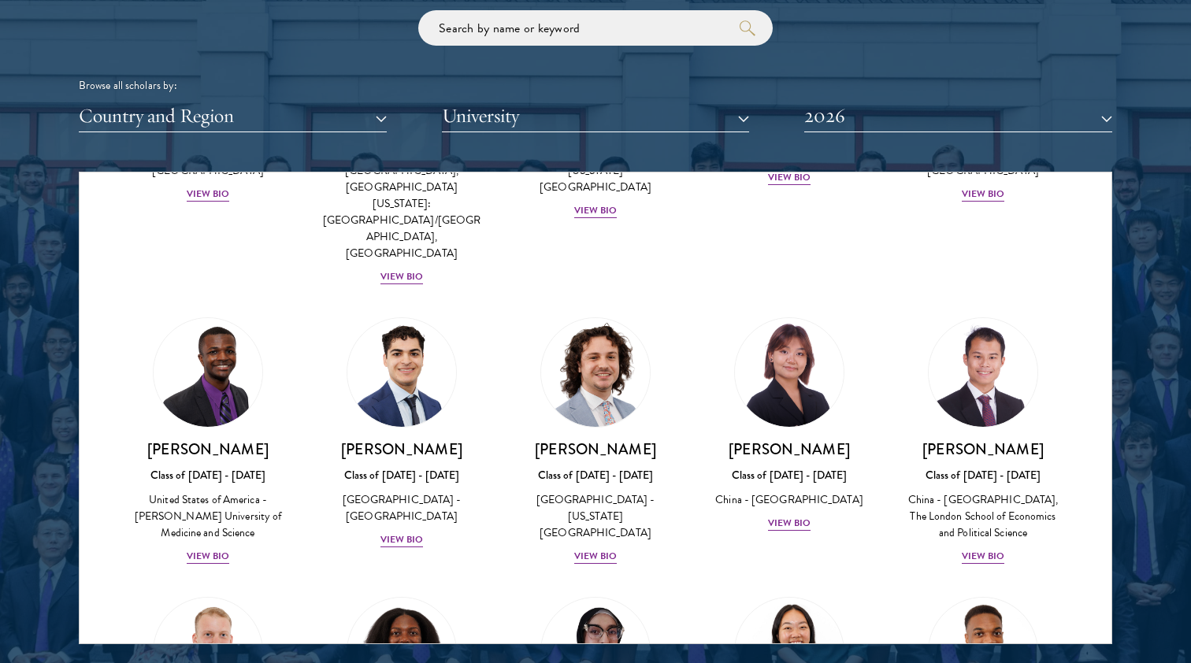
scroll to position [2658, 0]
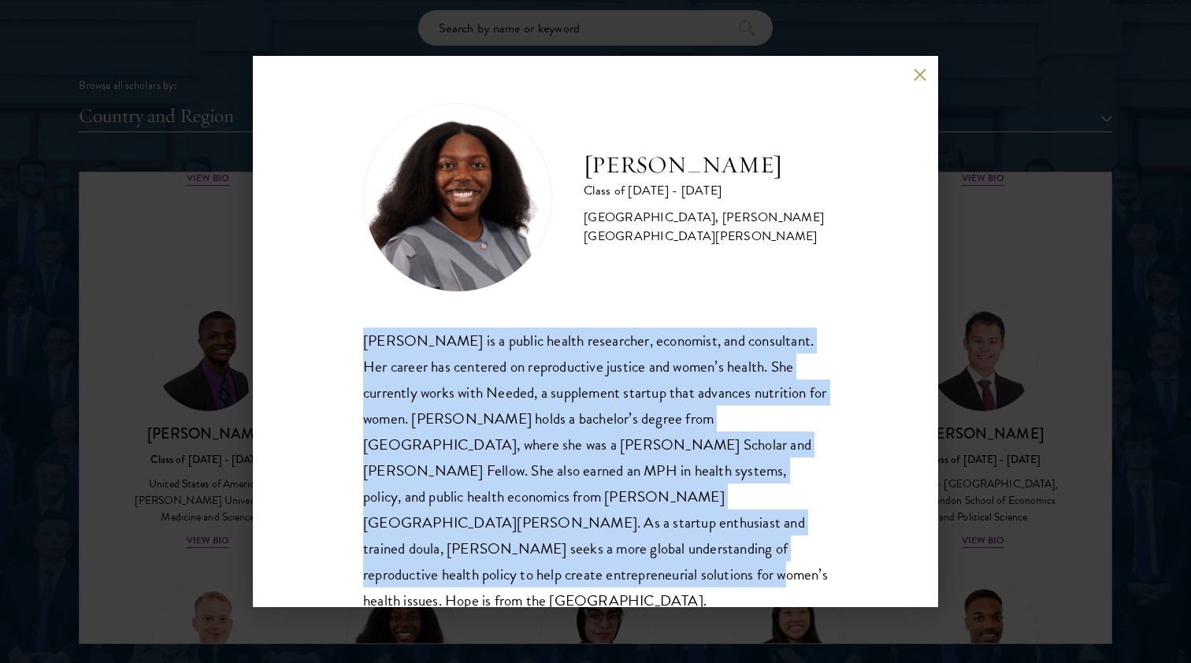
drag, startPoint x: 702, startPoint y: 548, endPoint x: 344, endPoint y: 335, distance: 416.3
click at [344, 335] on div "Hope Jackson Class of 2025 - 2026 United States of America - Duke University, J…" at bounding box center [595, 331] width 685 height 551
copy div "Hope Jackson is a public health researcher, economist, and consultant. Her care…"
click at [913, 69] on button at bounding box center [919, 74] width 13 height 13
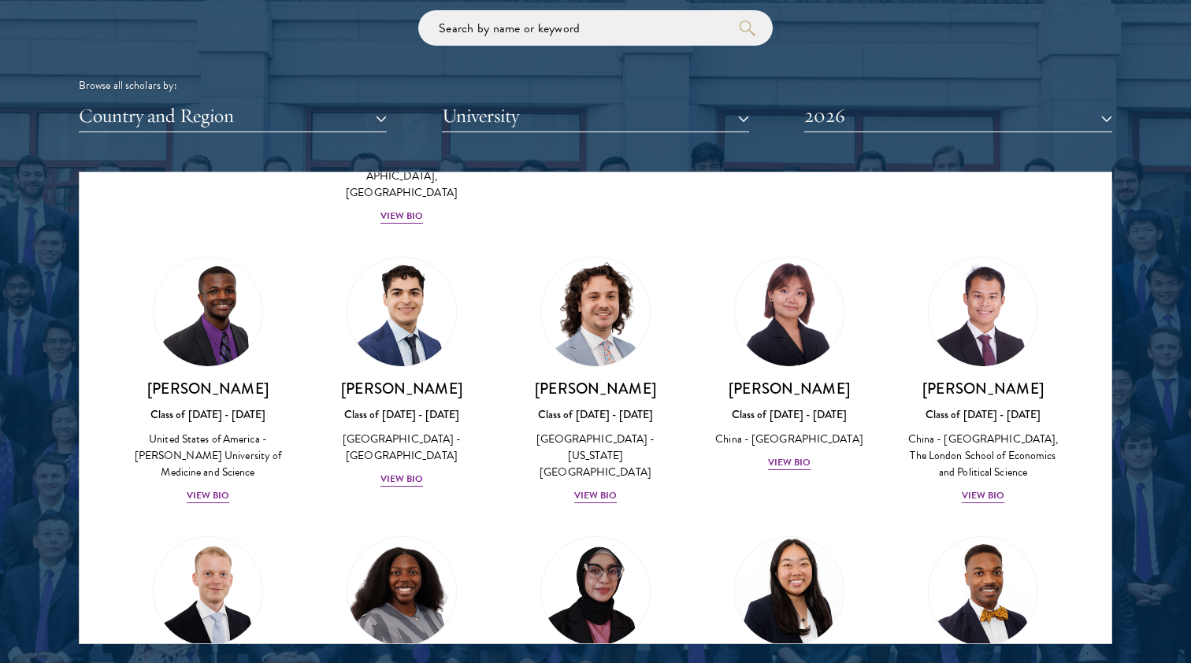
scroll to position [2739, 0]
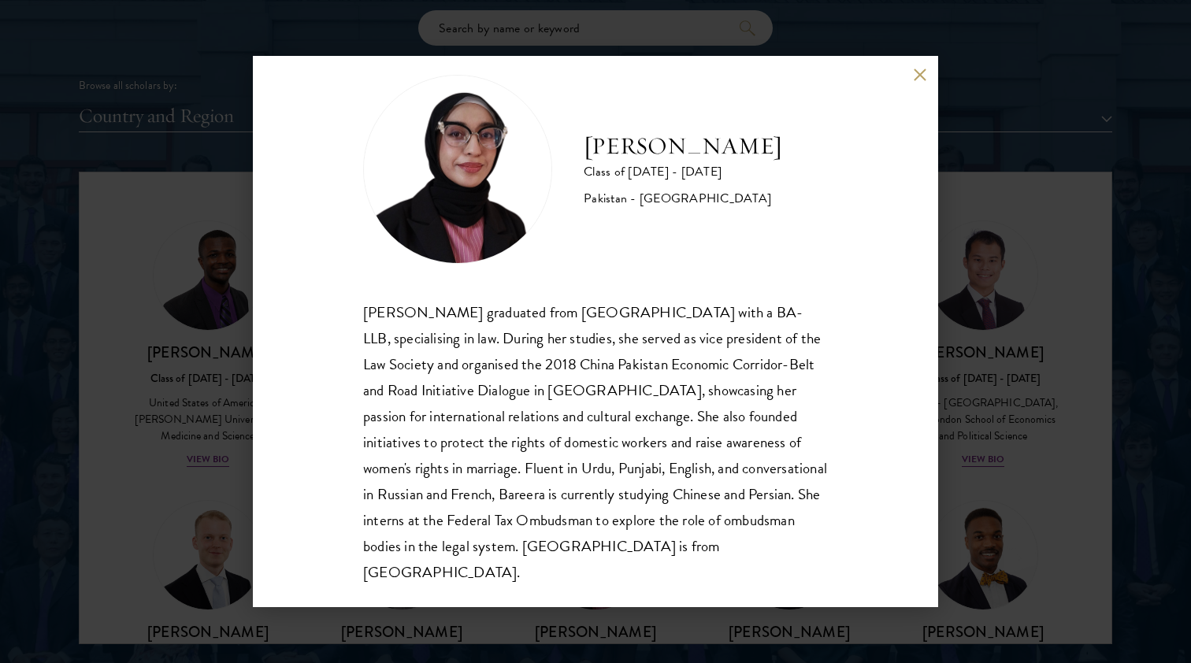
scroll to position [28, 0]
click at [915, 76] on button at bounding box center [919, 74] width 13 height 13
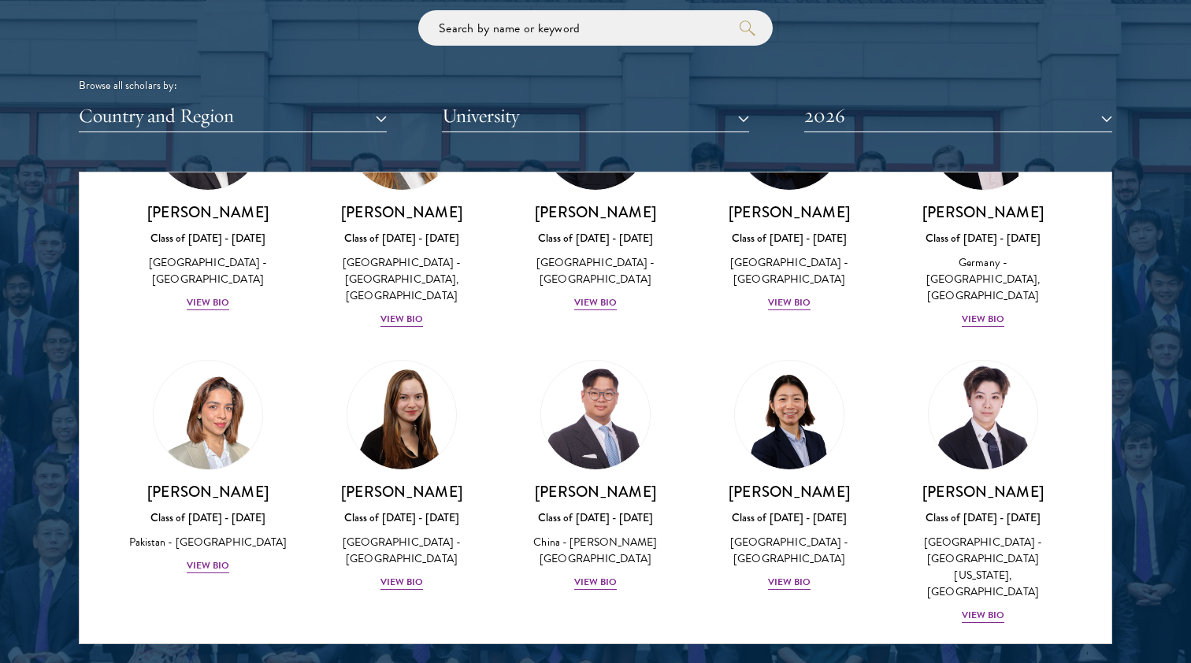
scroll to position [3777, 0]
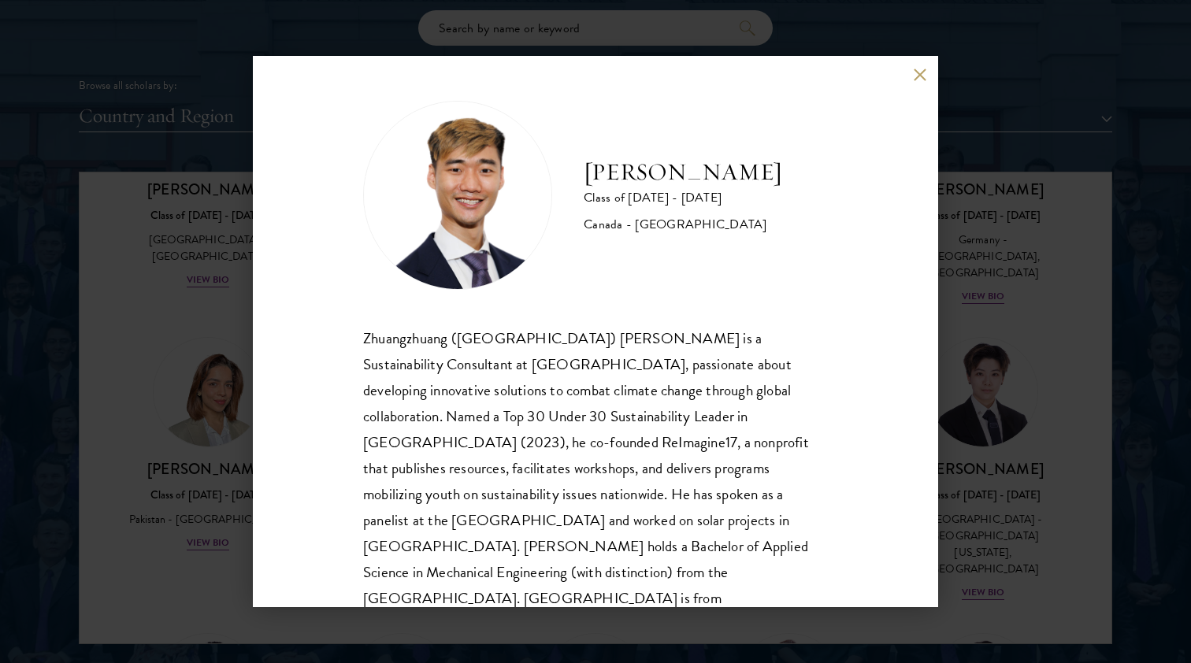
scroll to position [2, 0]
click at [918, 72] on button at bounding box center [919, 74] width 13 height 13
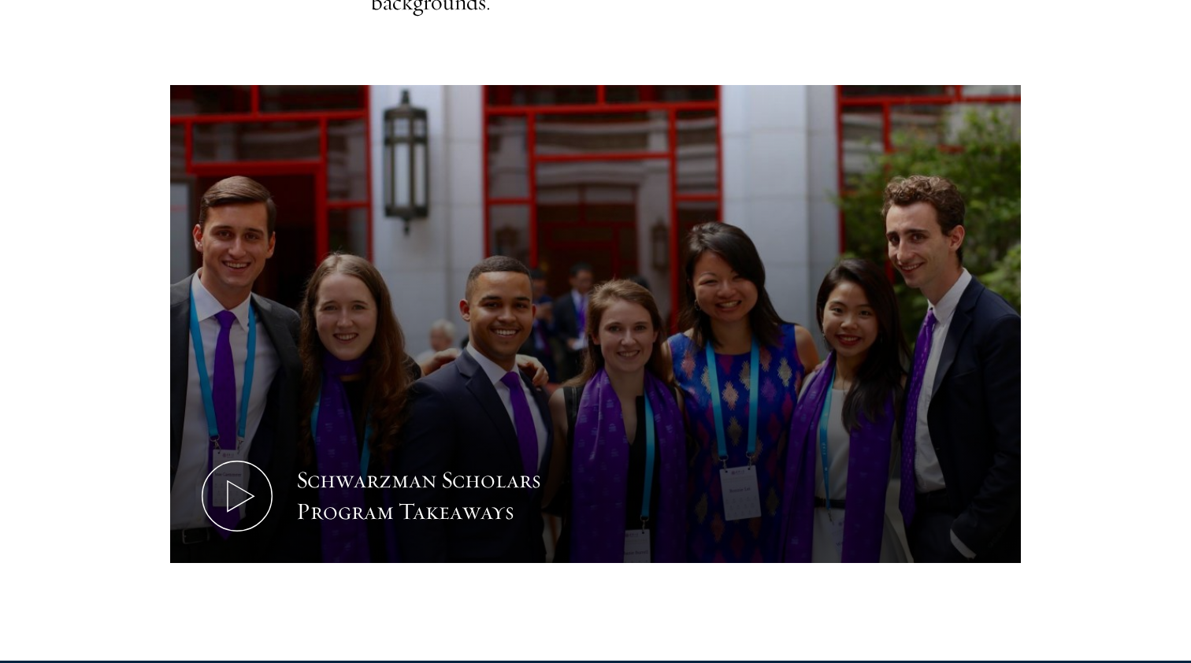
scroll to position [672, 0]
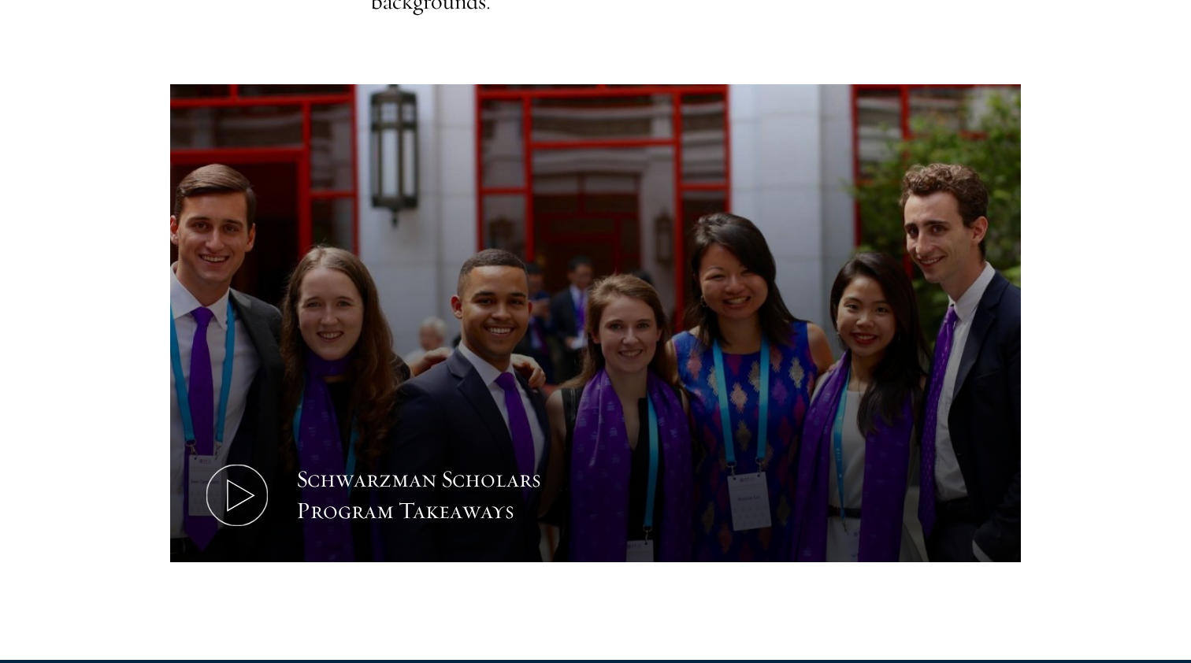
click at [273, 474] on button "Schwarzman Scholars Program Takeaways" at bounding box center [595, 323] width 850 height 479
